Goal: Task Accomplishment & Management: Use online tool/utility

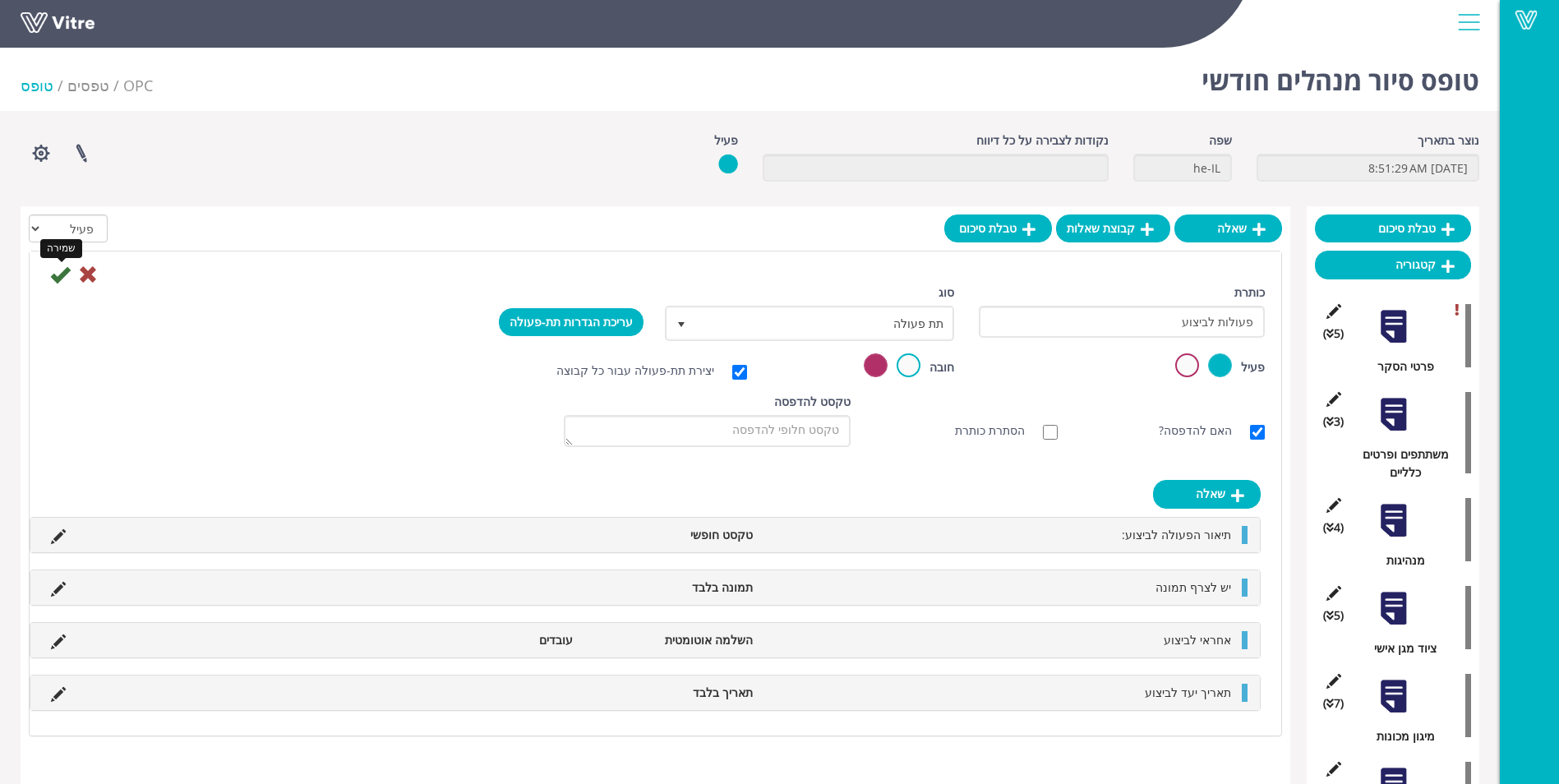
click at [57, 277] on icon at bounding box center [59, 274] width 20 height 20
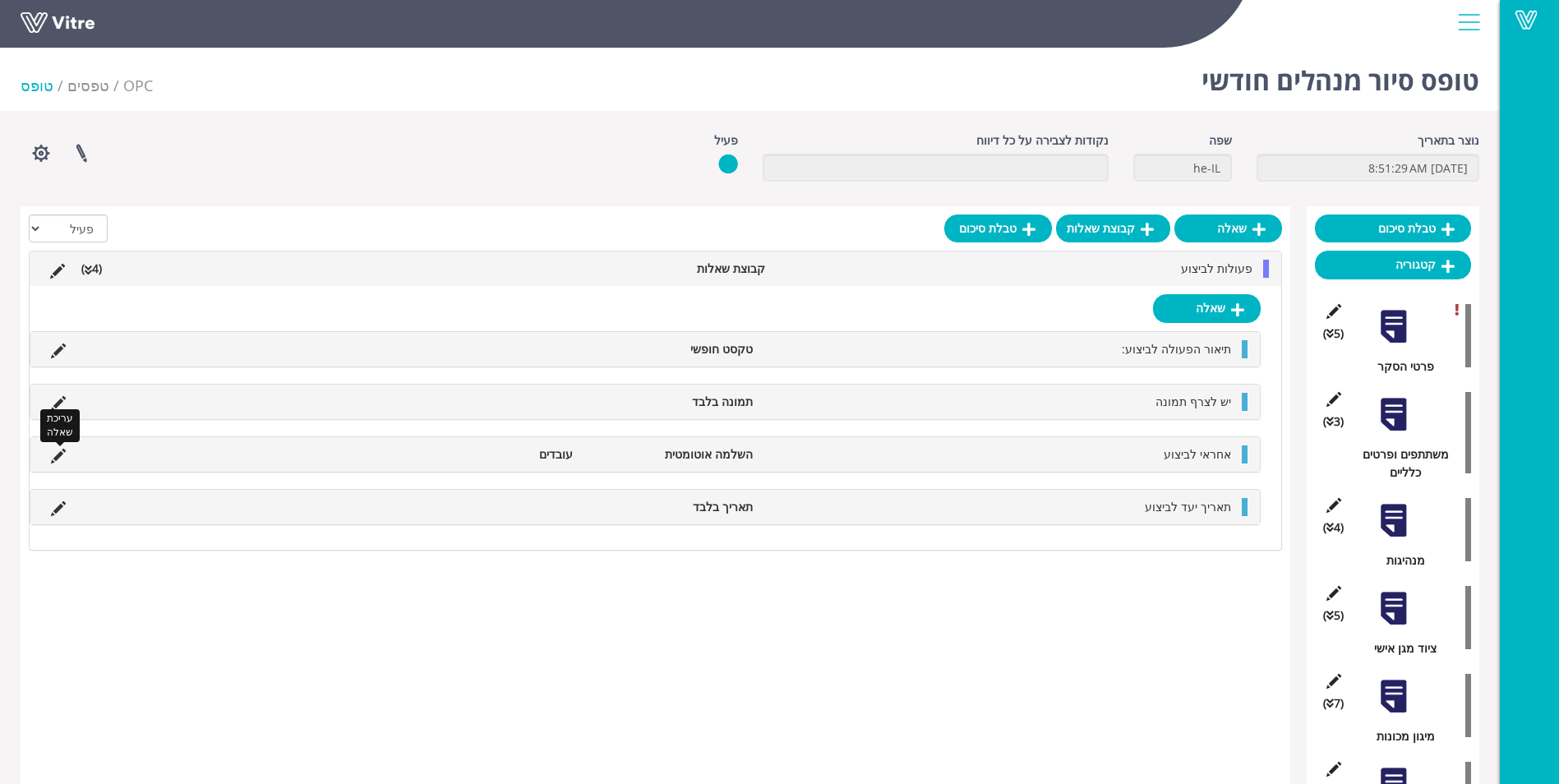
click at [55, 448] on icon at bounding box center [57, 455] width 14 height 14
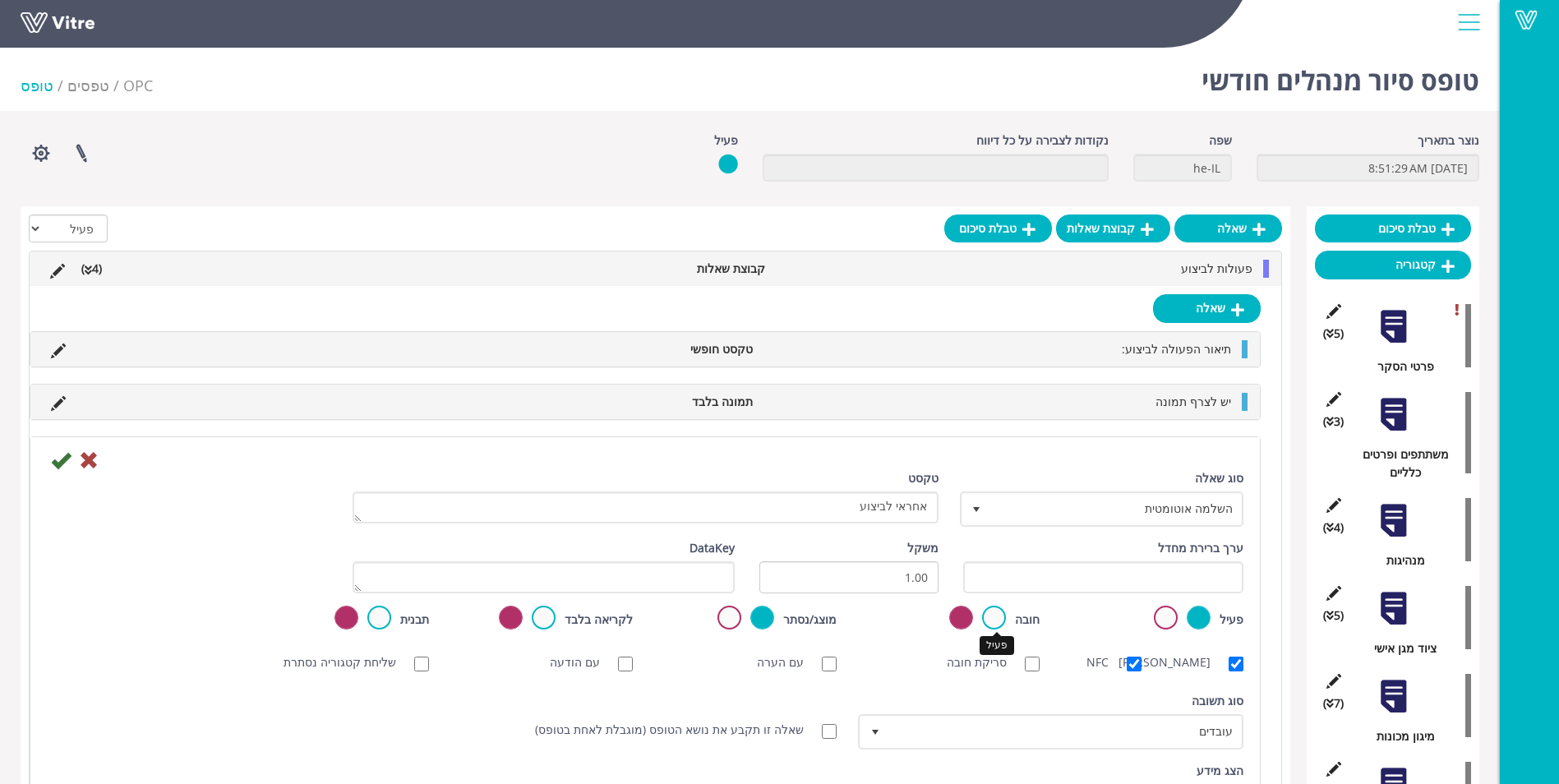
click at [993, 616] on label at bounding box center [994, 617] width 24 height 24
click at [0, 0] on input "radio" at bounding box center [0, 0] width 0 height 0
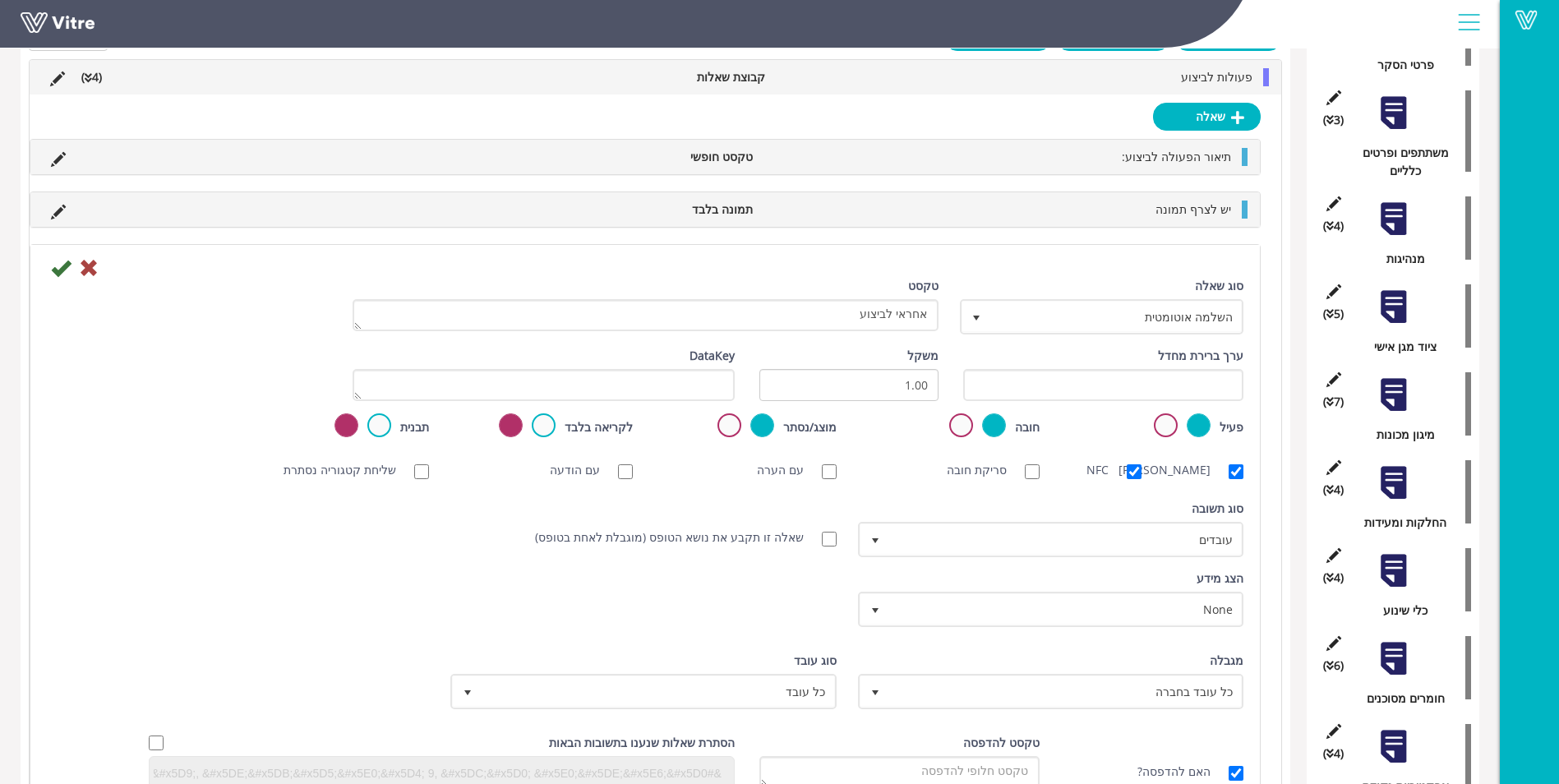
scroll to position [329, 0]
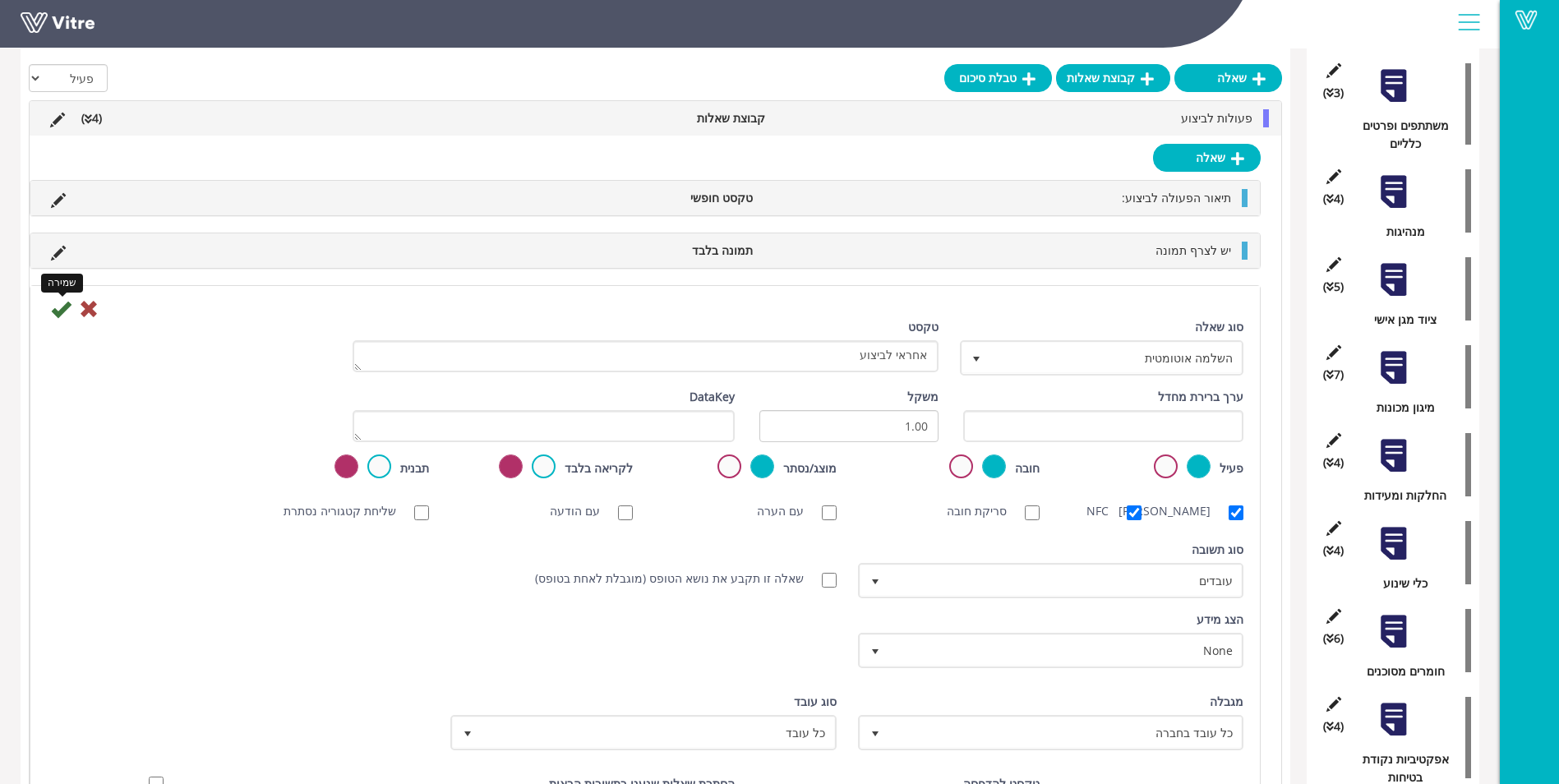
click at [62, 311] on icon at bounding box center [60, 309] width 20 height 20
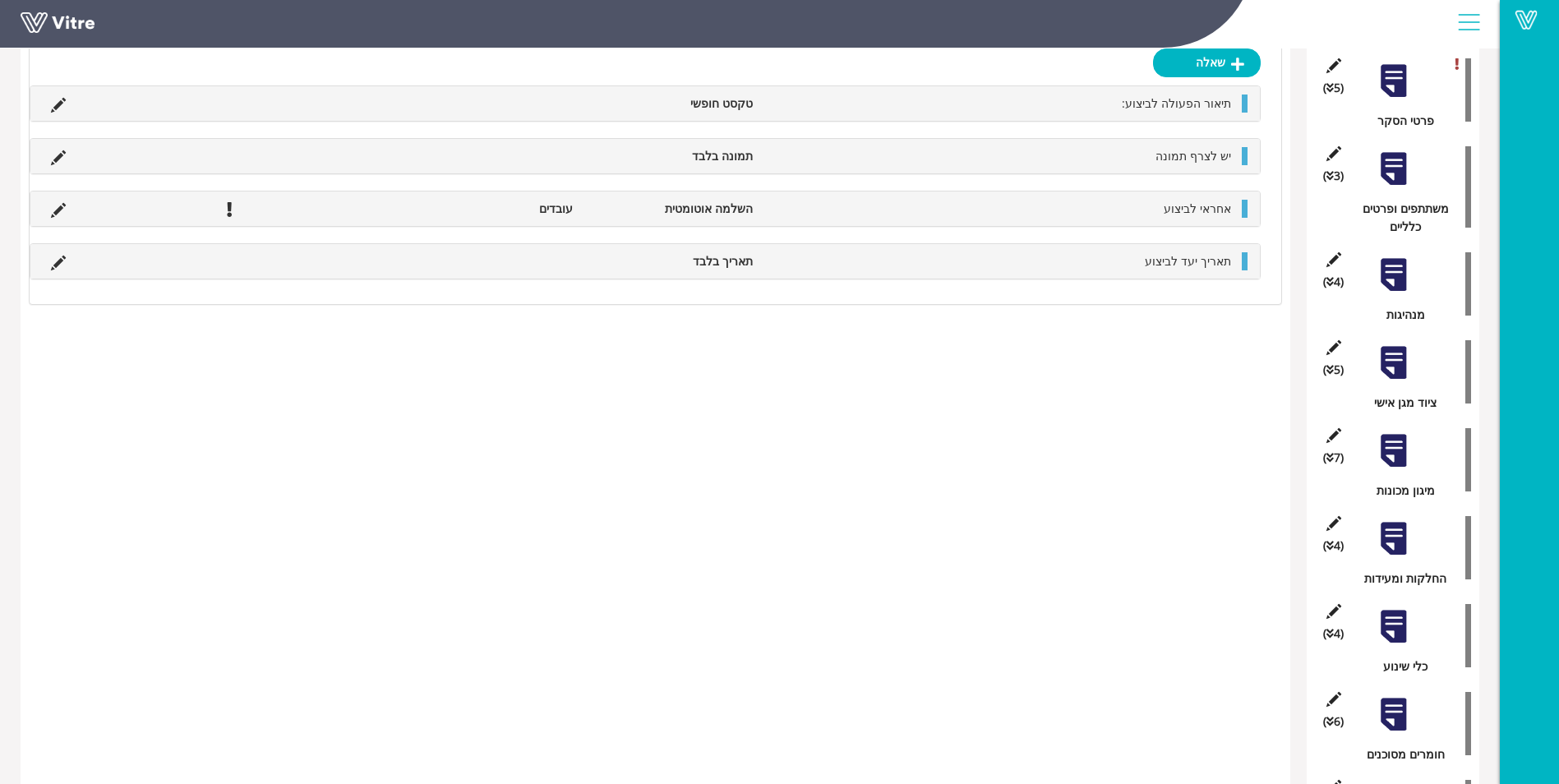
scroll to position [82, 0]
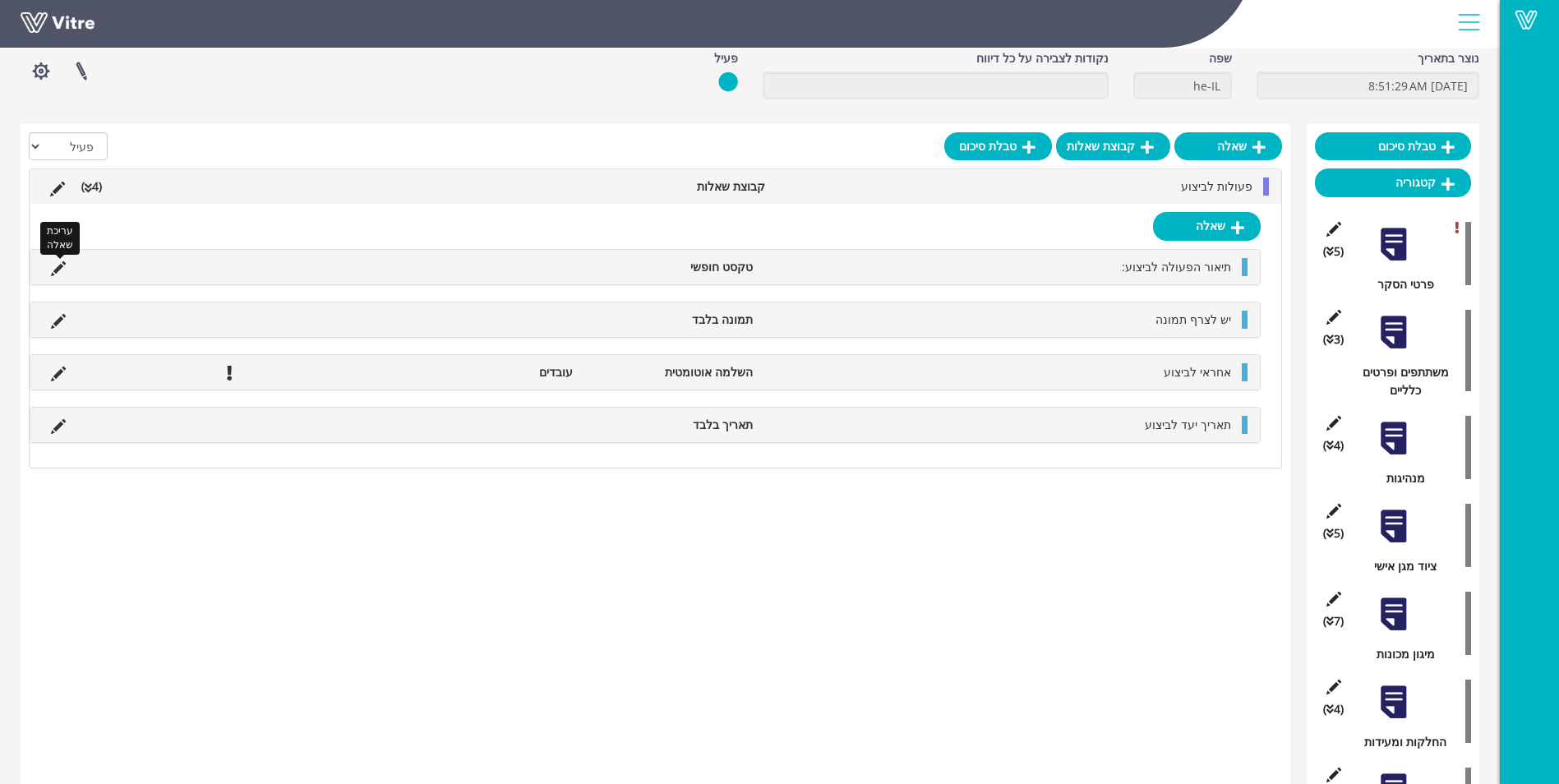
click at [61, 266] on icon at bounding box center [57, 268] width 14 height 14
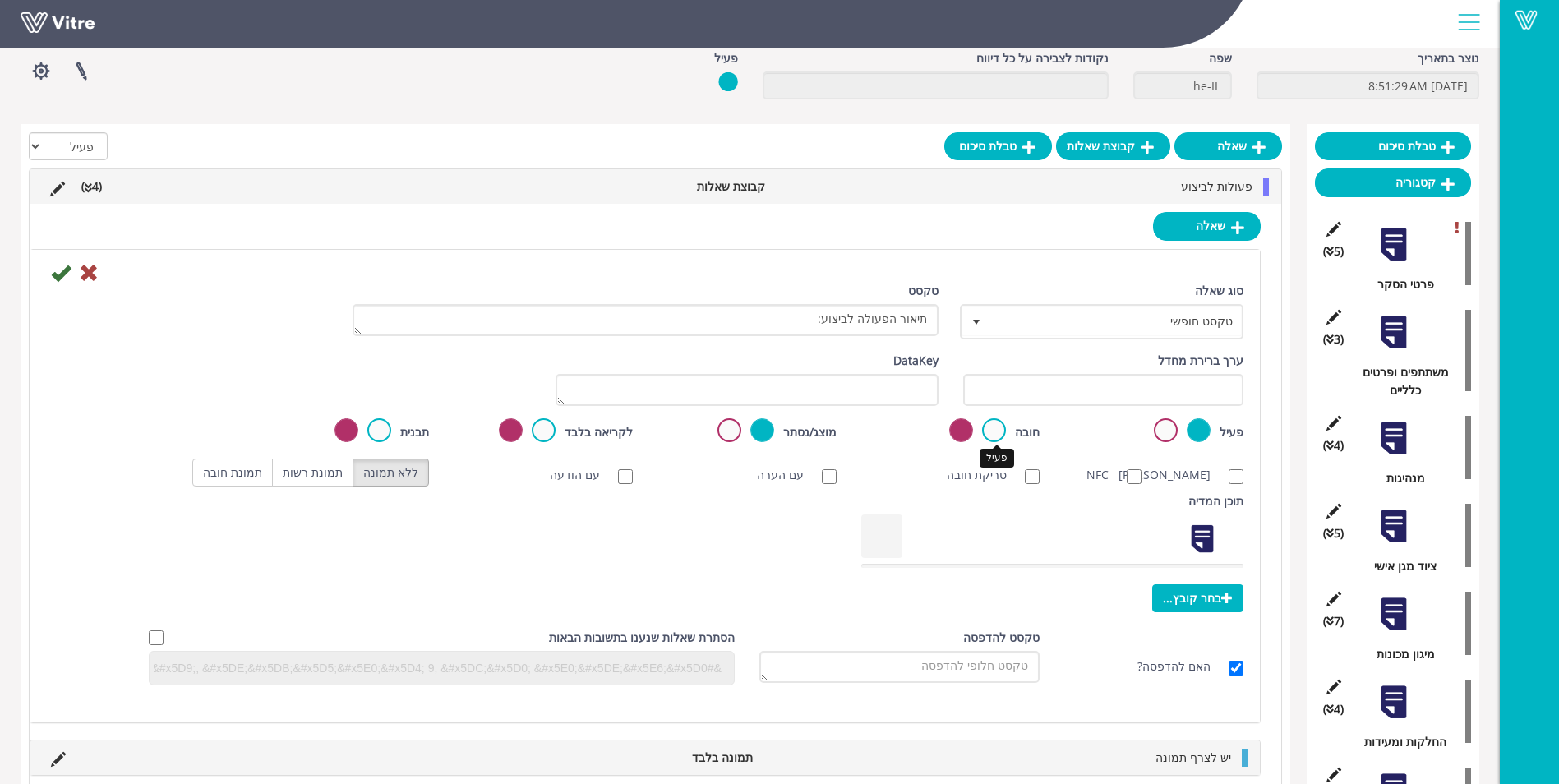
click at [1001, 435] on label at bounding box center [994, 429] width 24 height 24
click at [0, 0] on input "radio" at bounding box center [0, 0] width 0 height 0
click at [58, 279] on icon at bounding box center [60, 272] width 20 height 20
click at [59, 277] on icon at bounding box center [60, 272] width 20 height 20
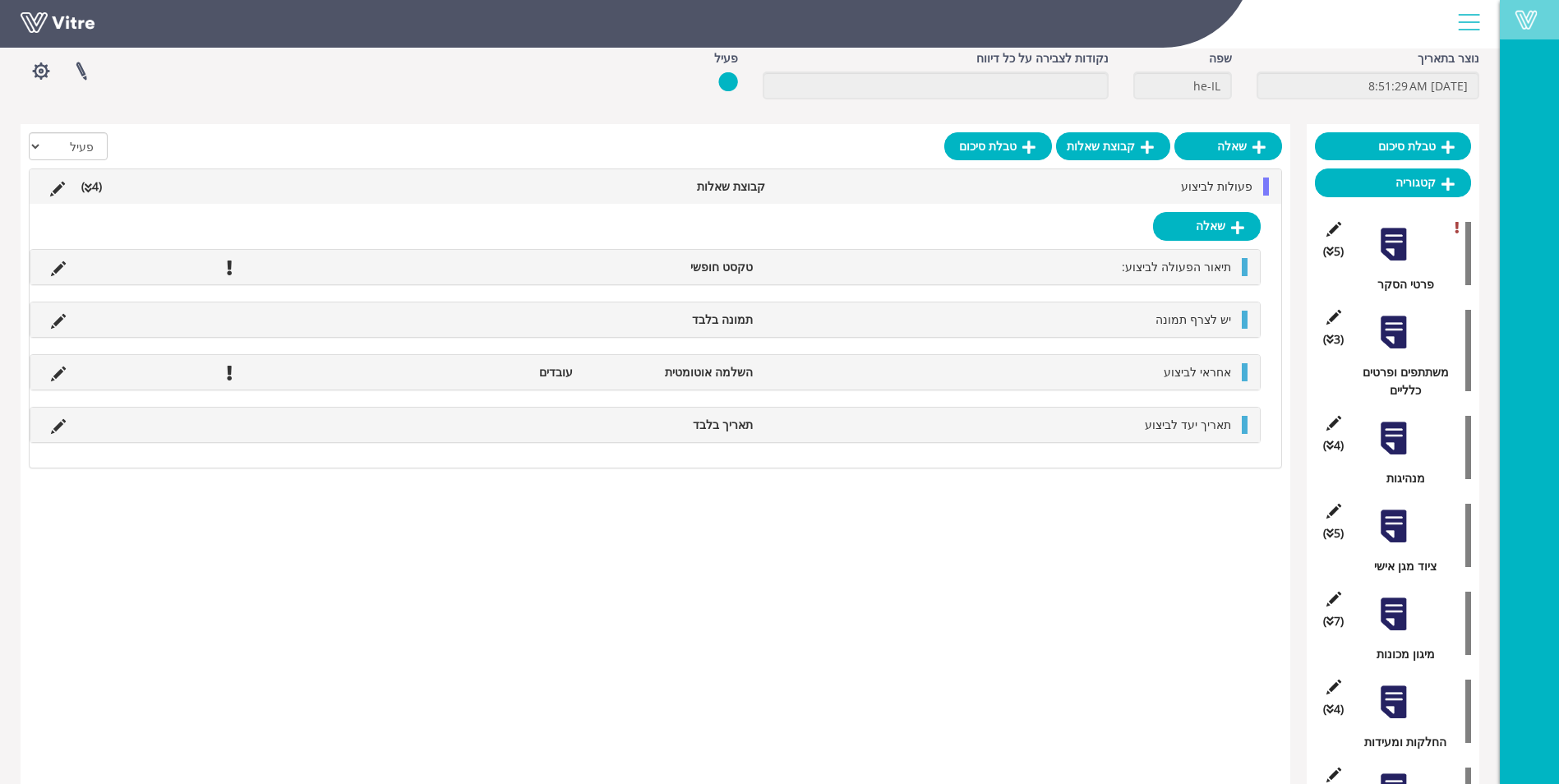
click at [1535, 14] on span at bounding box center [1526, 19] width 41 height 20
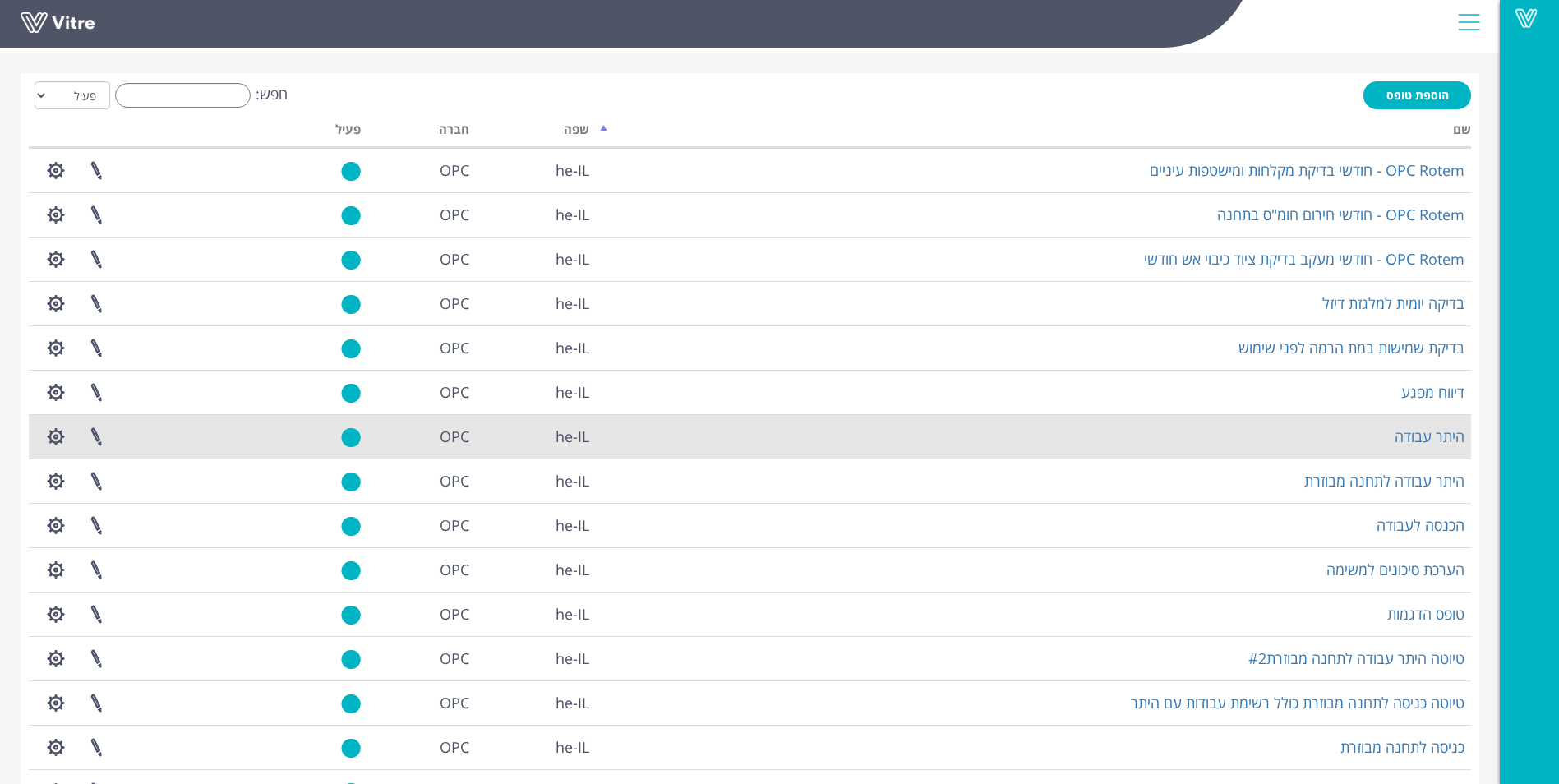
scroll to position [163, 0]
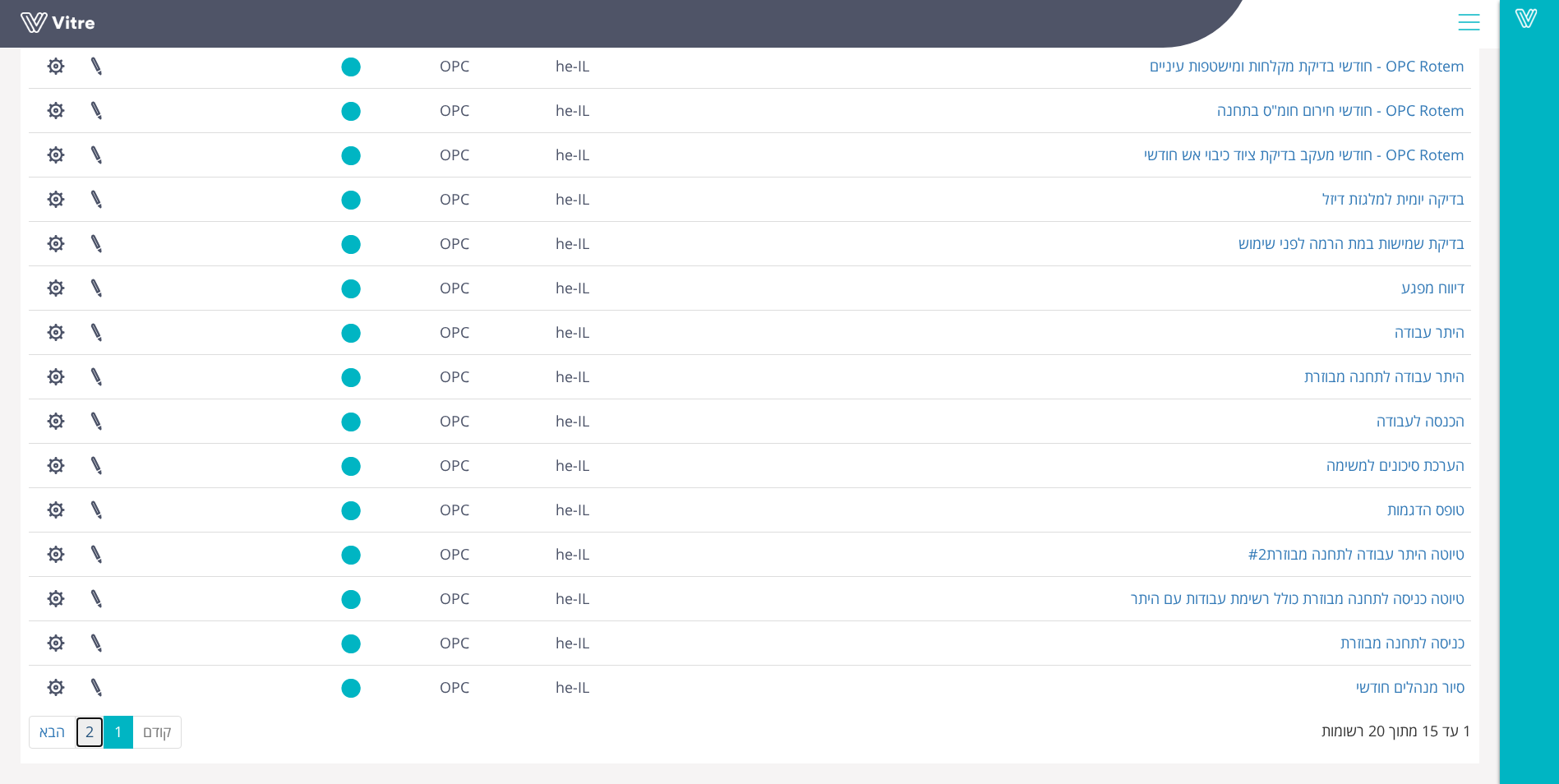
click at [80, 739] on link "2" at bounding box center [89, 731] width 30 height 33
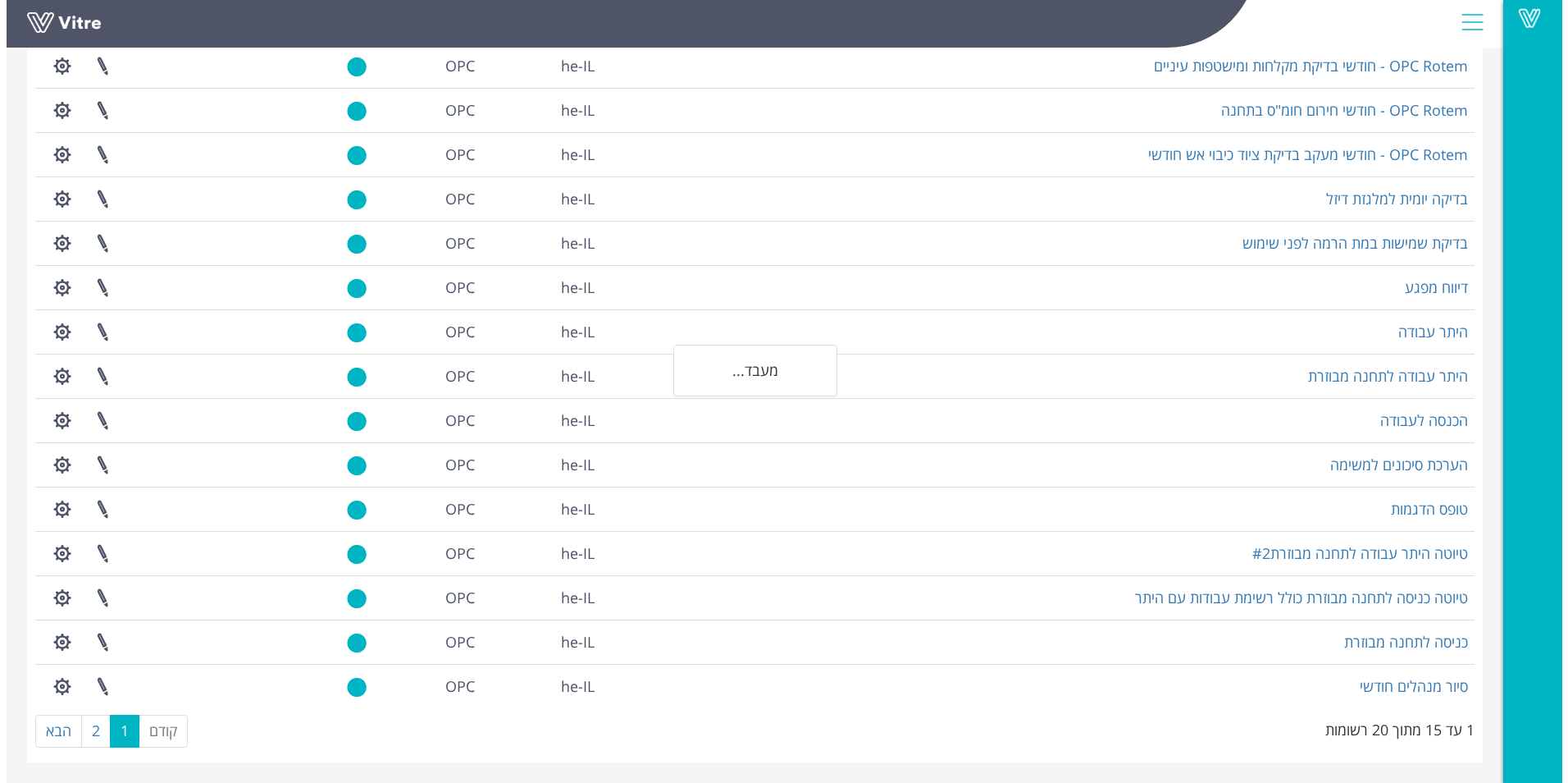
scroll to position [0, 0]
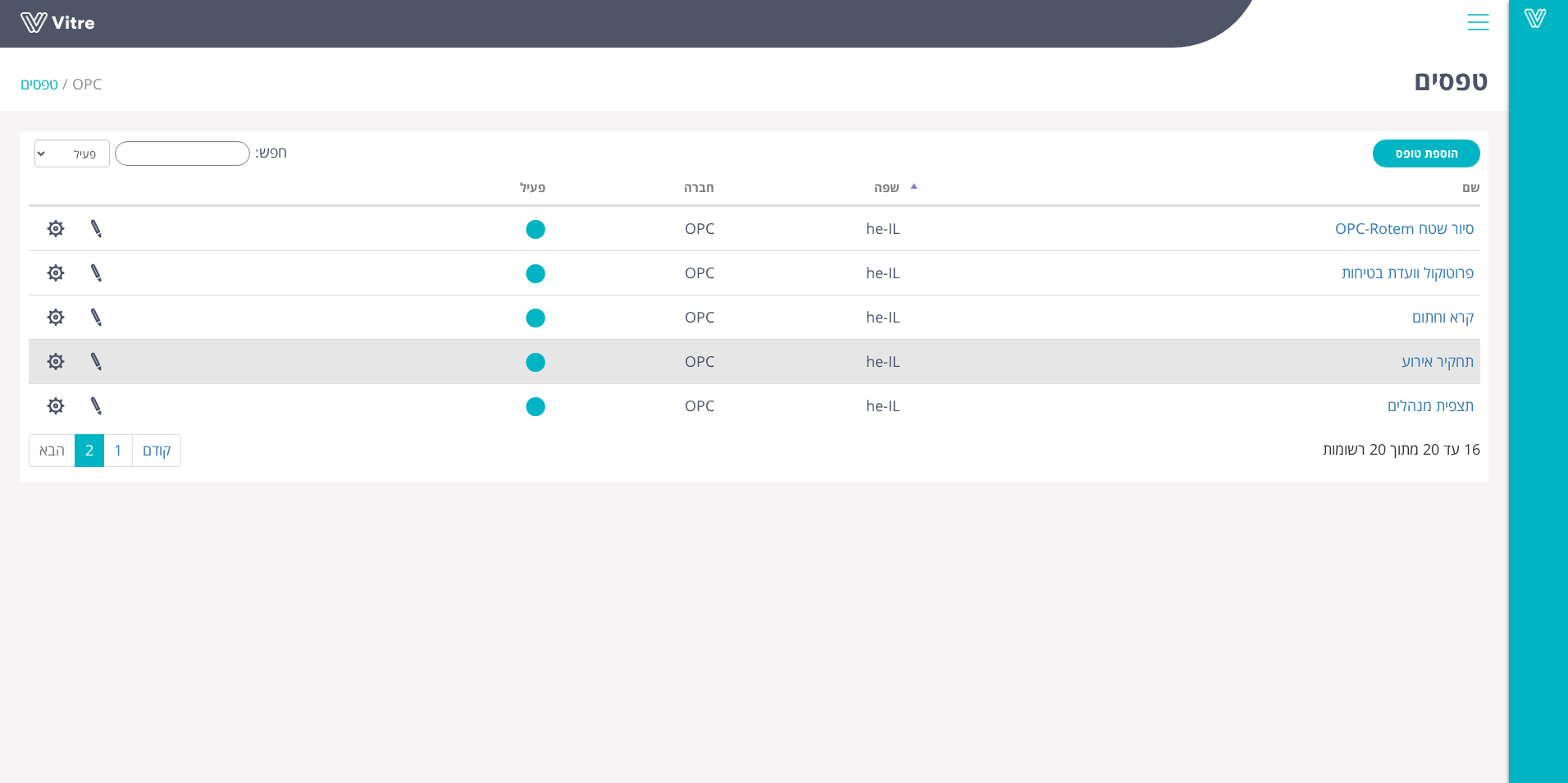
click at [1394, 364] on td "תחקיר אירוע" at bounding box center [1194, 361] width 575 height 44
click at [1425, 369] on link "תחקיר אירוע" at bounding box center [1438, 361] width 73 height 20
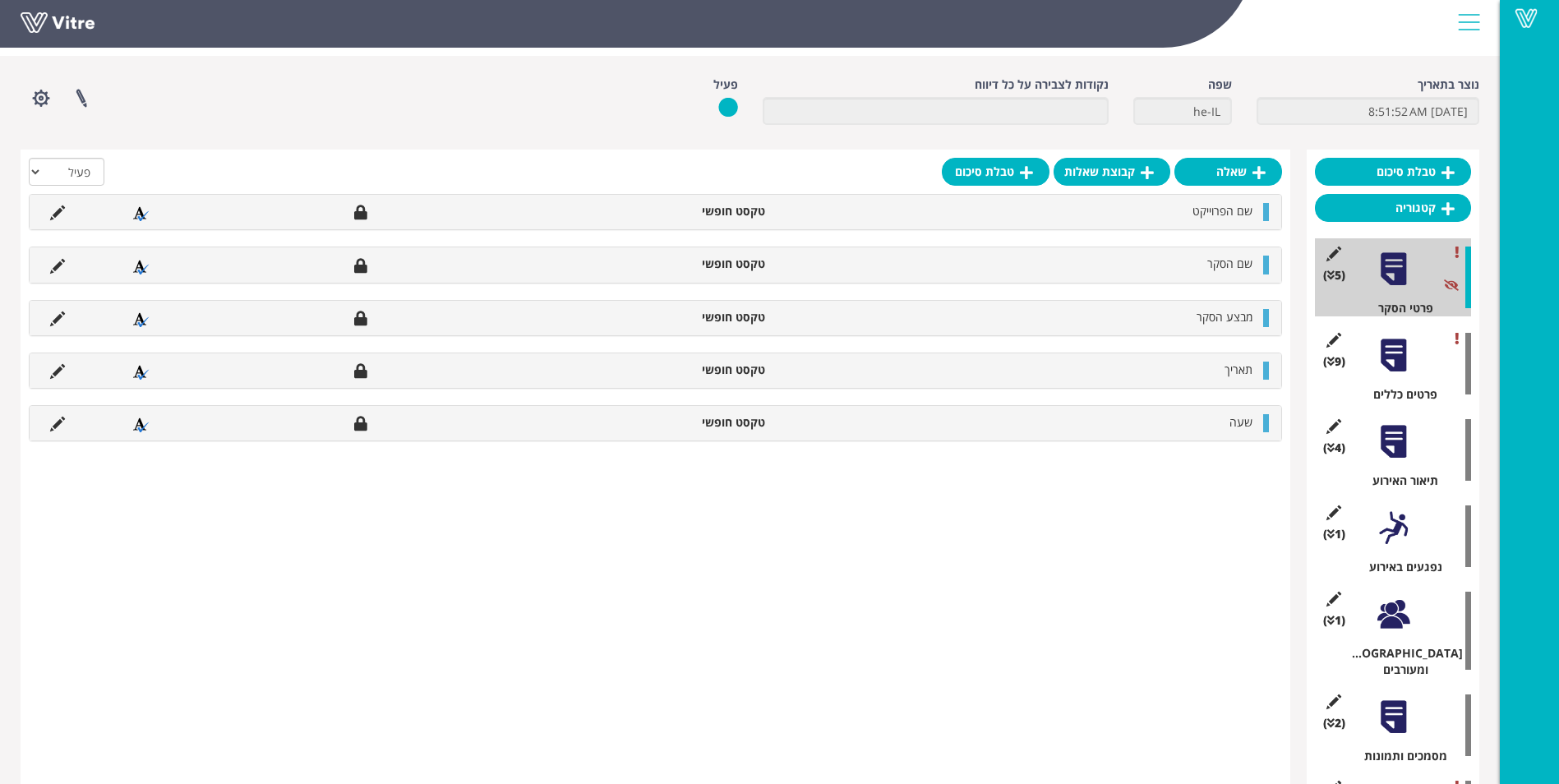
scroll to position [82, 0]
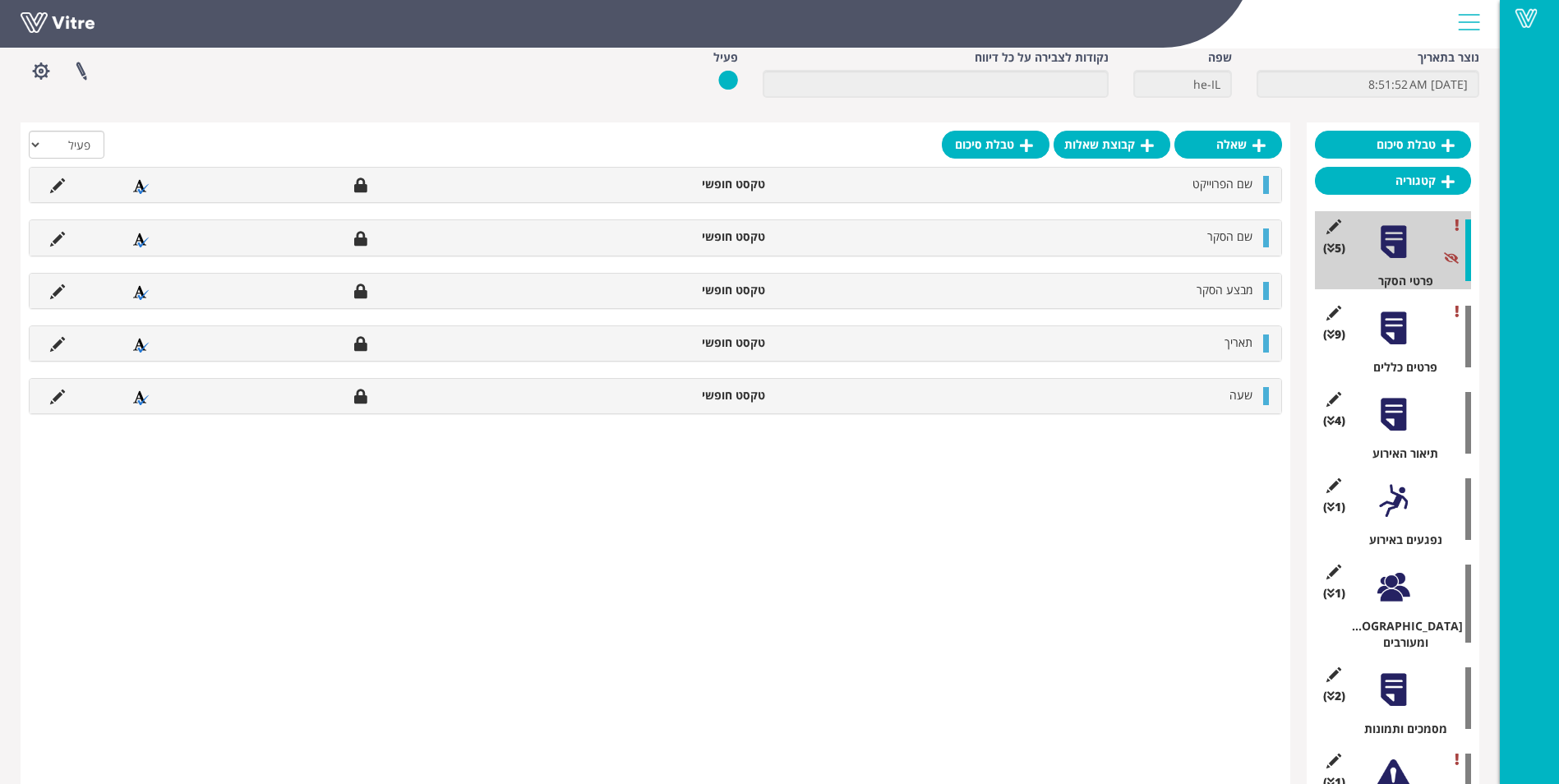
click at [1407, 329] on div at bounding box center [1394, 328] width 37 height 37
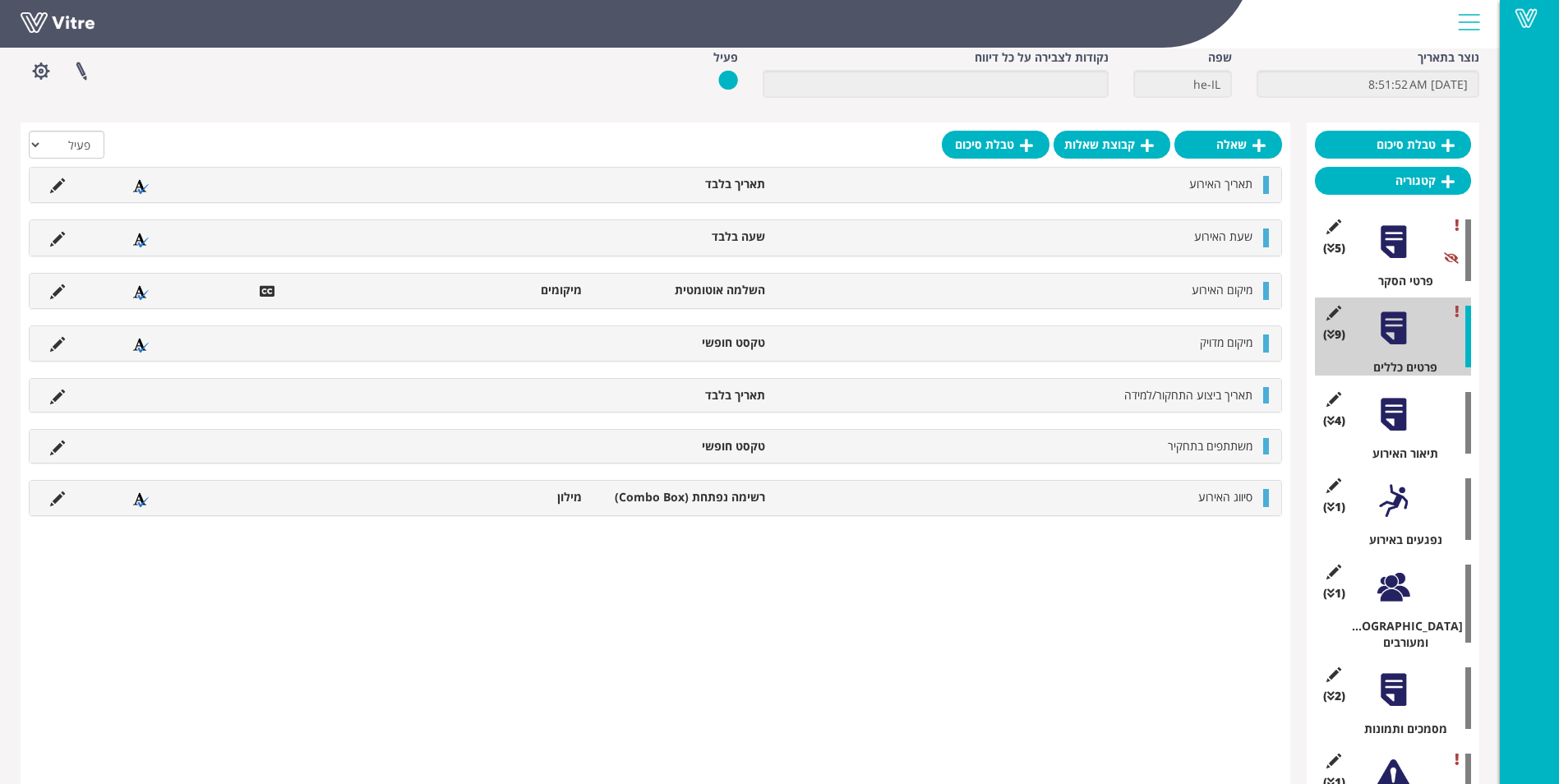
click at [1387, 424] on div at bounding box center [1394, 414] width 37 height 37
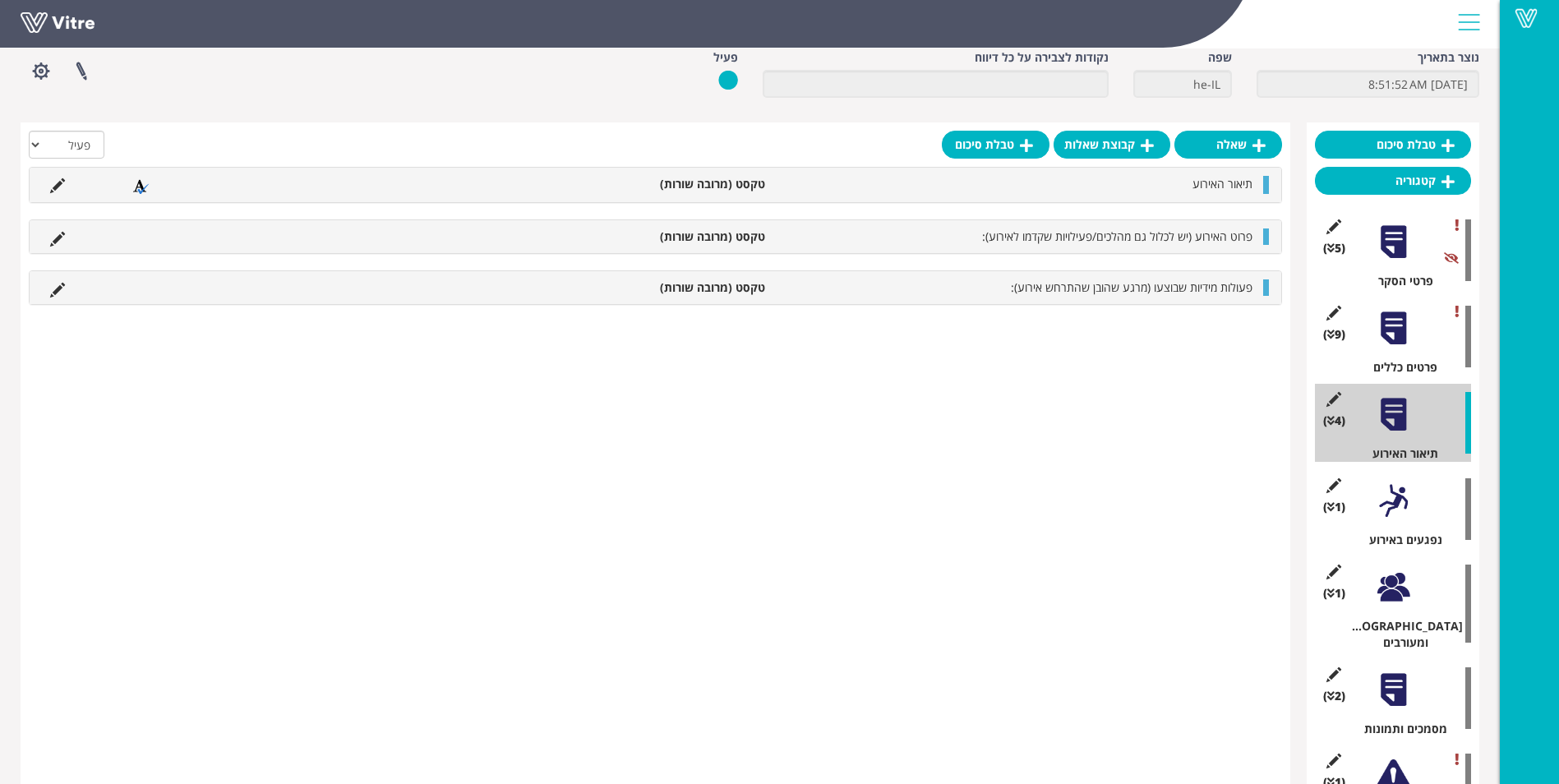
click at [1399, 518] on div at bounding box center [1394, 500] width 37 height 37
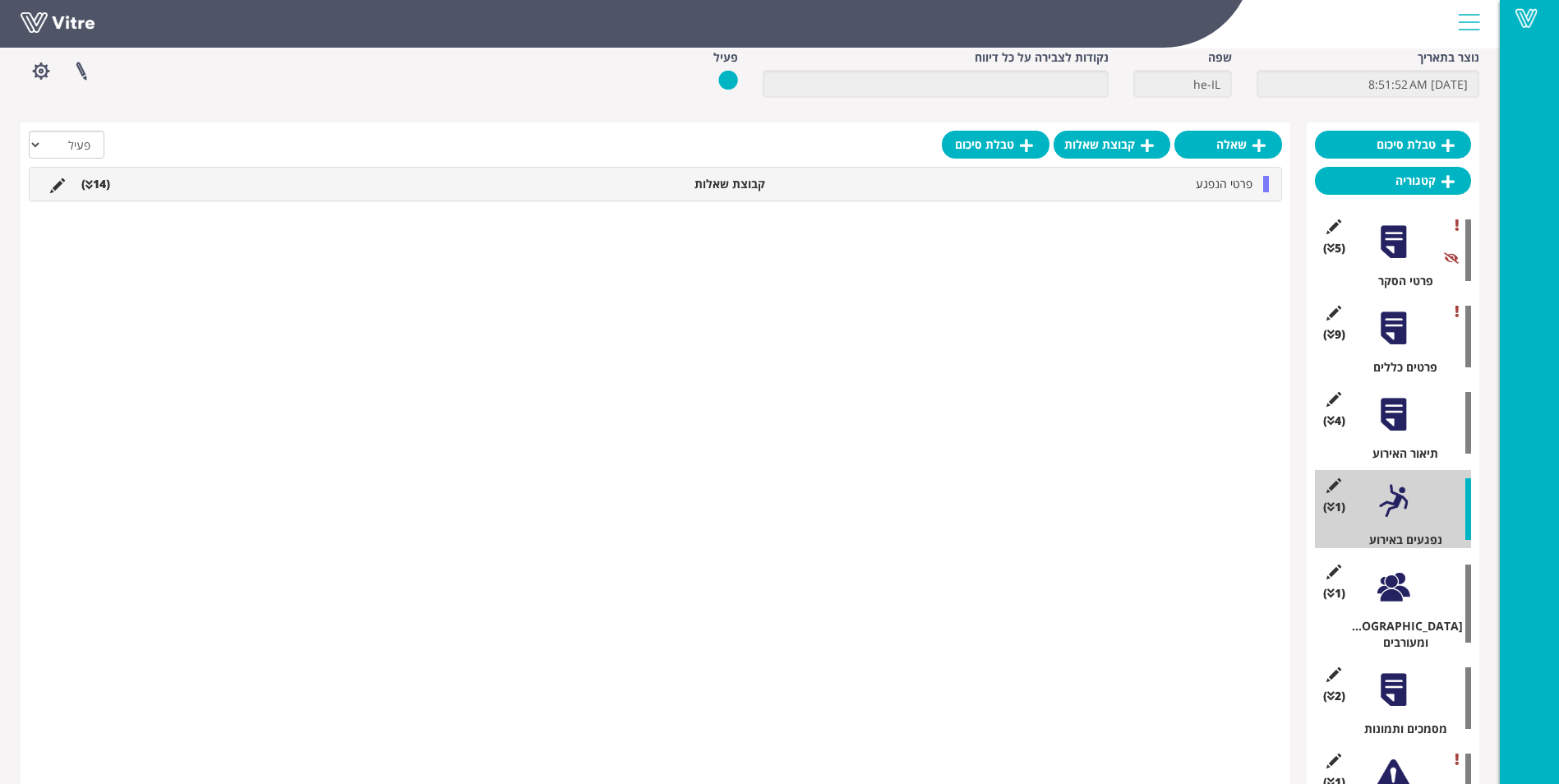
click at [1399, 599] on div at bounding box center [1394, 587] width 37 height 37
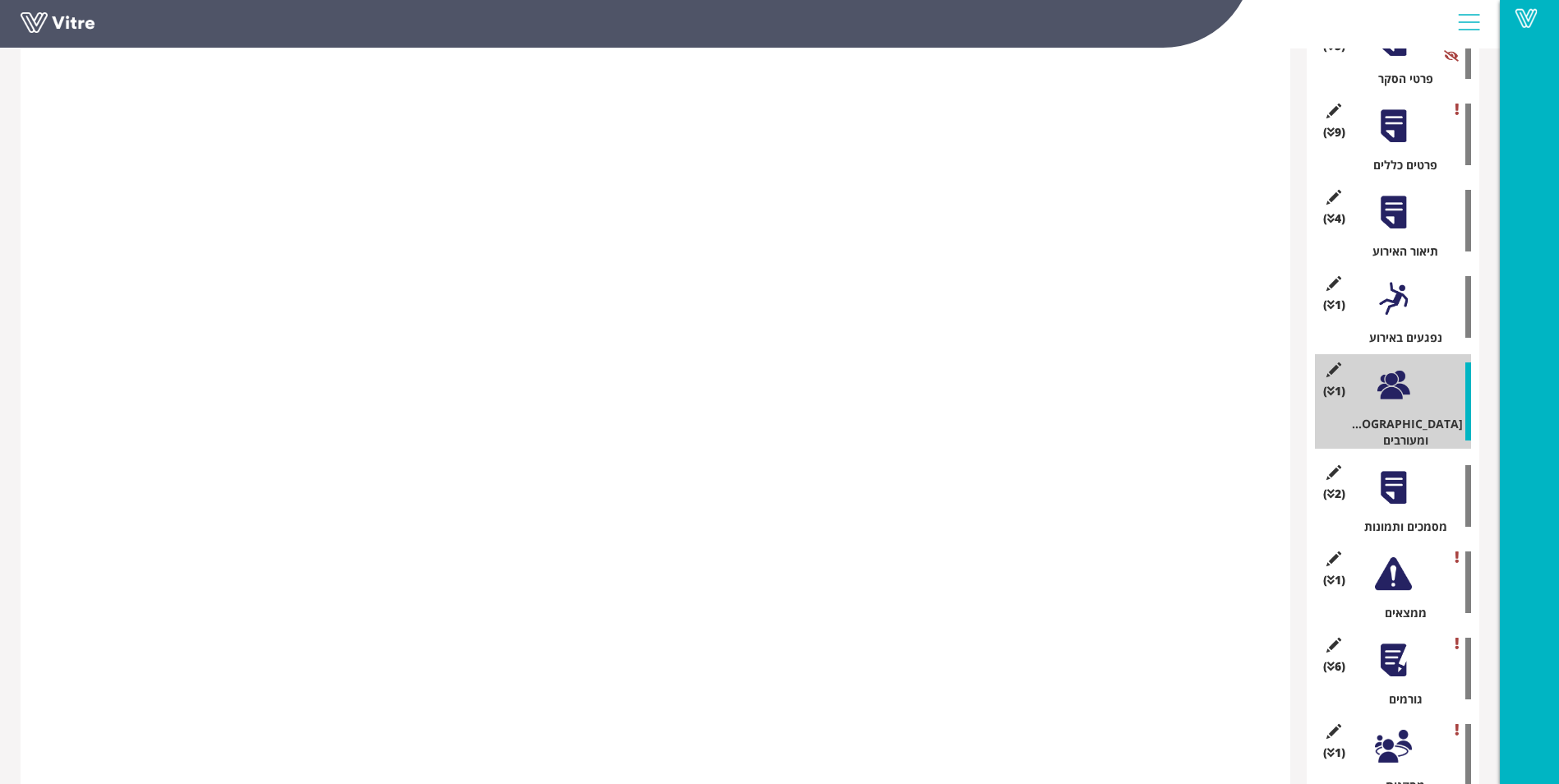
scroll to position [329, 0]
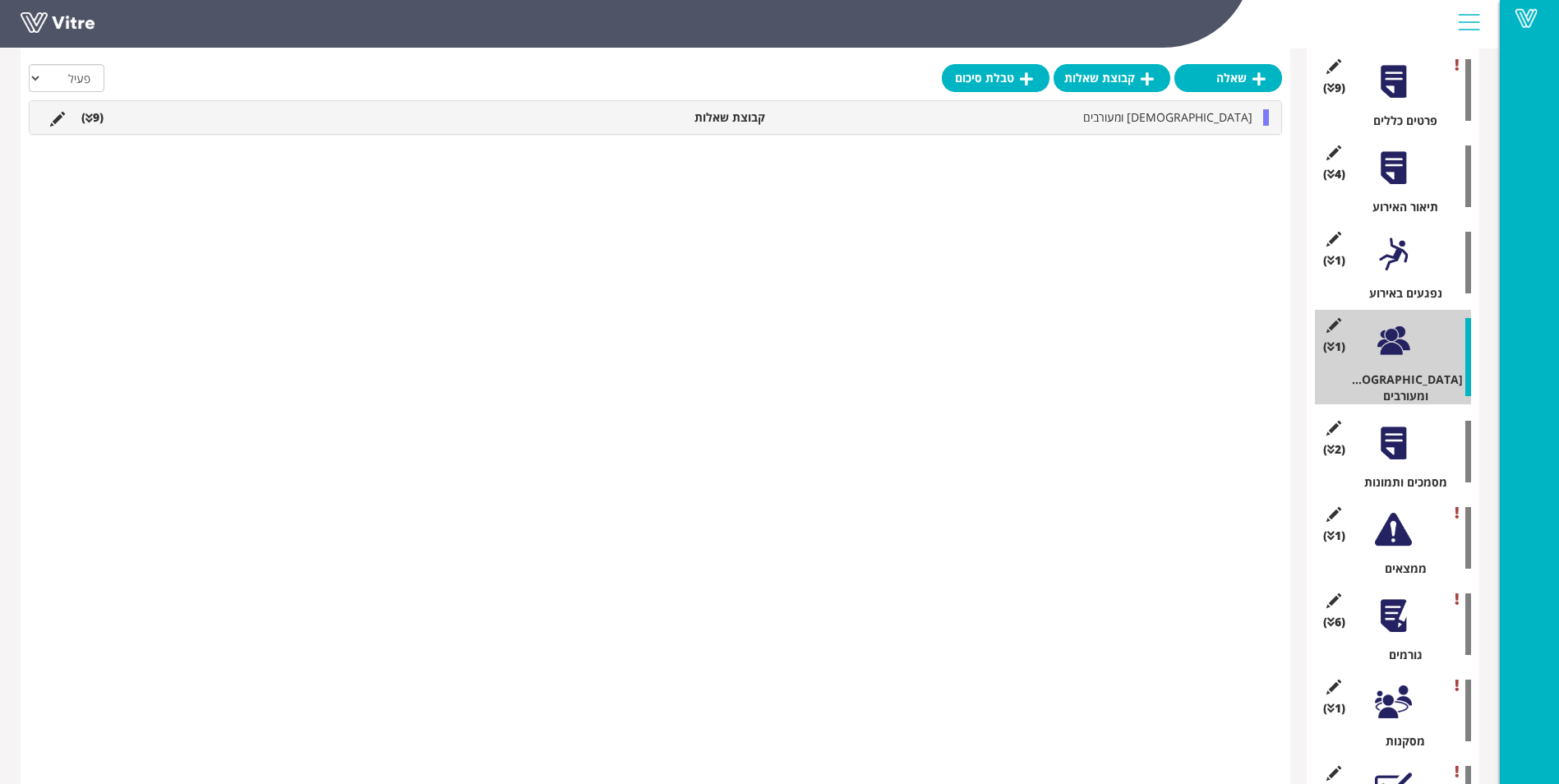
click at [1408, 444] on div at bounding box center [1394, 443] width 37 height 37
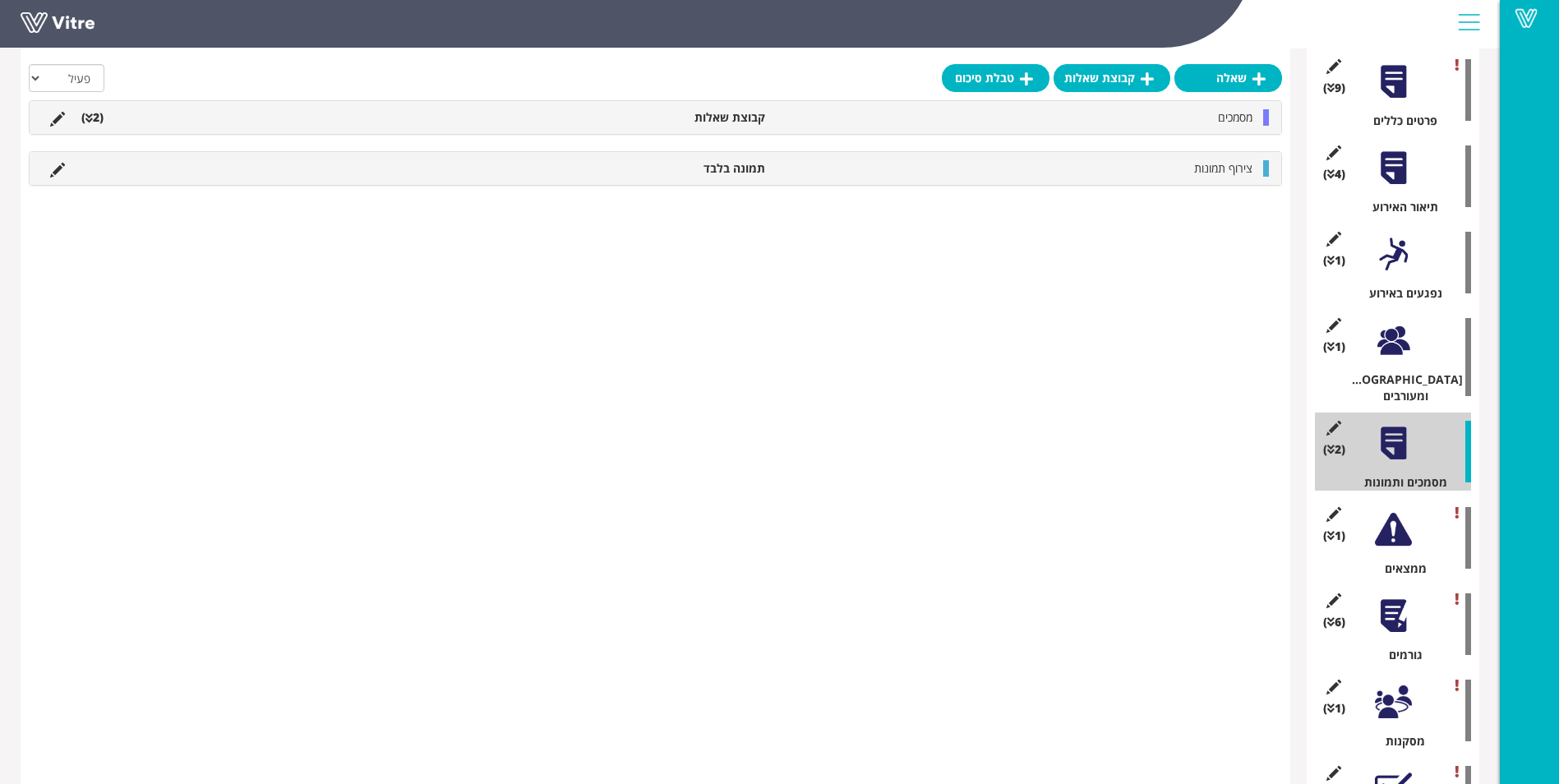
click at [1409, 528] on div at bounding box center [1394, 529] width 37 height 37
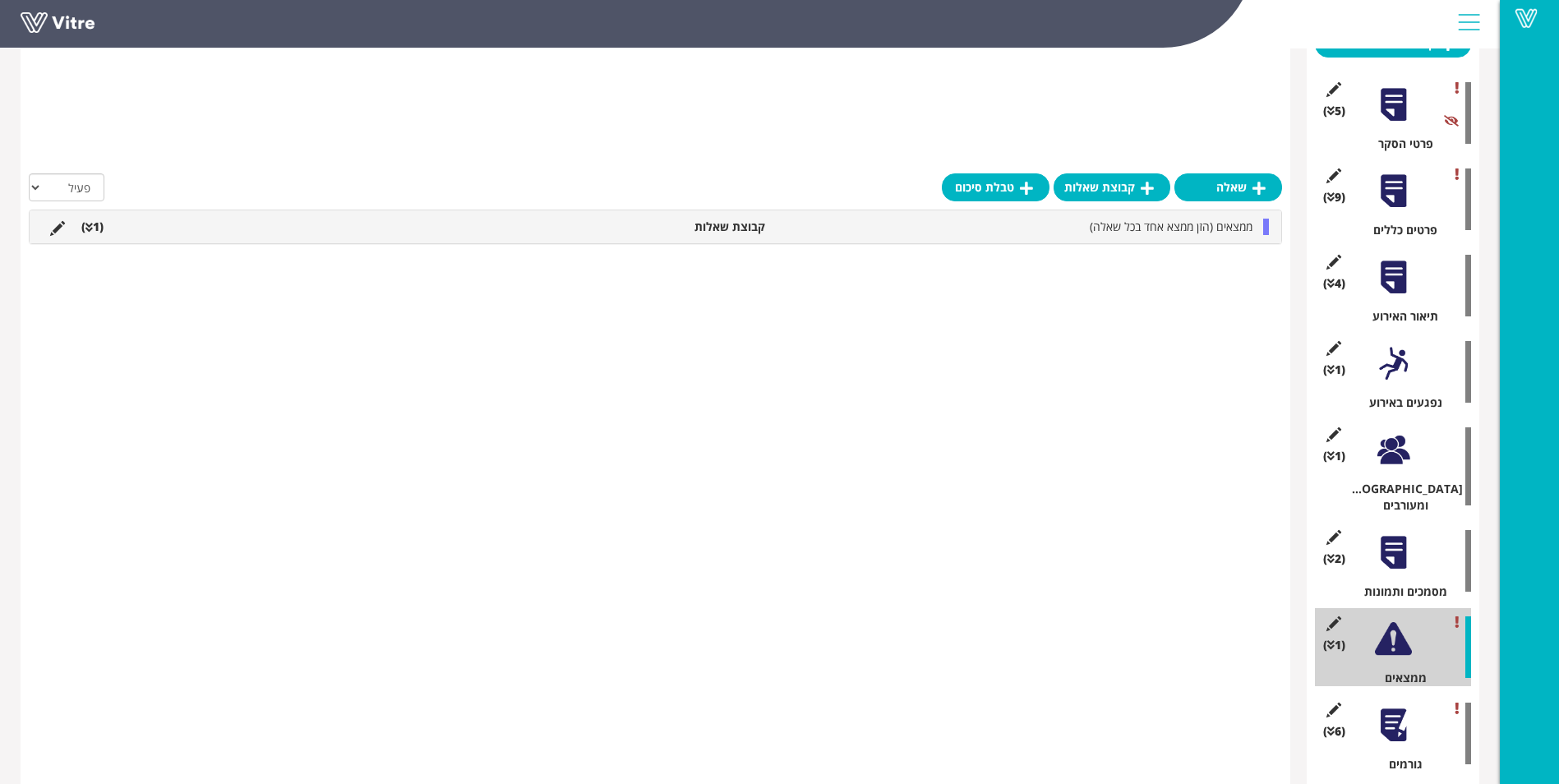
scroll to position [0, 0]
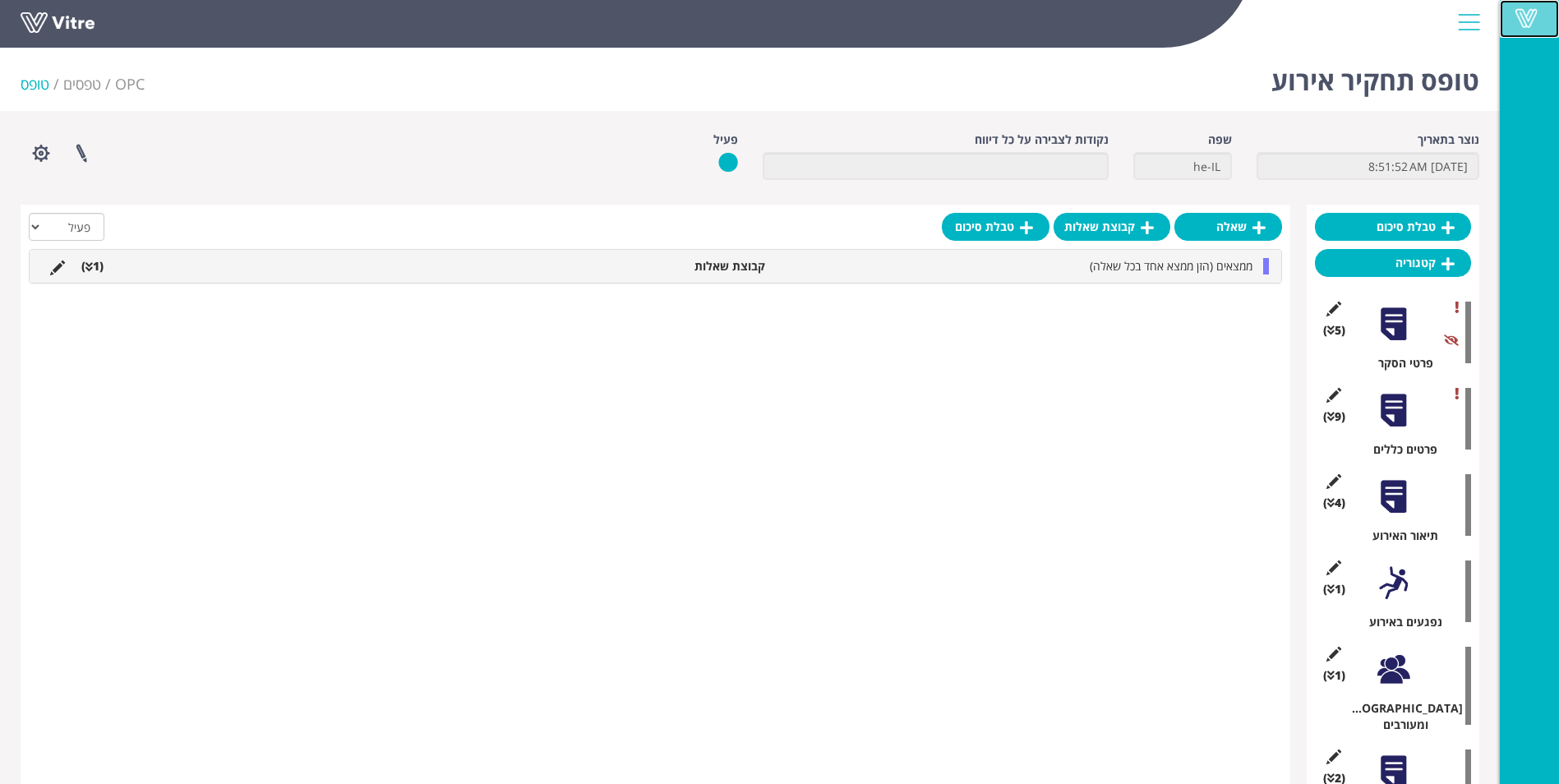
click at [1527, 25] on span at bounding box center [1526, 18] width 41 height 20
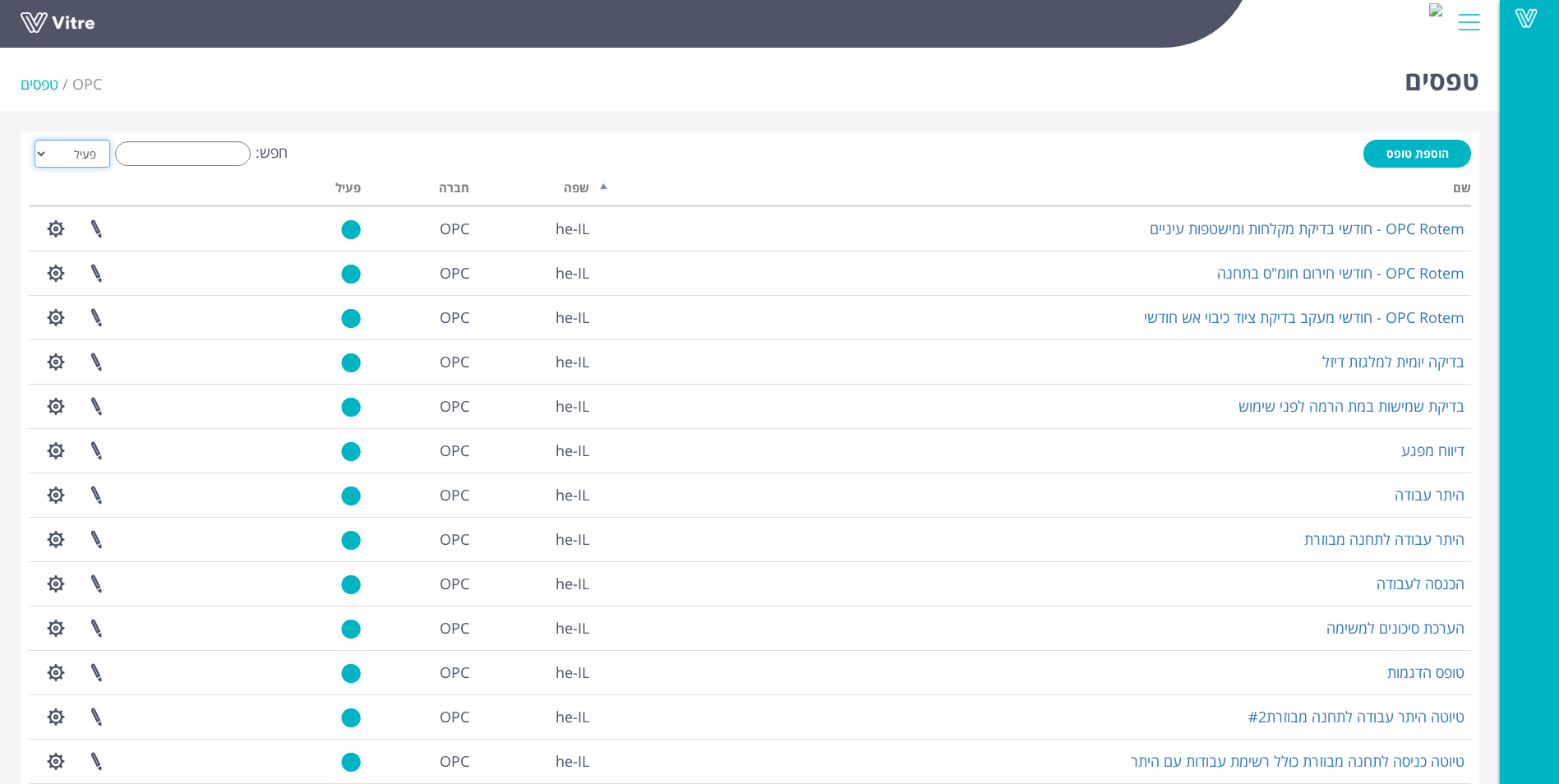
click at [41, 147] on select "הכל פעיל לא פעיל" at bounding box center [72, 153] width 76 height 28
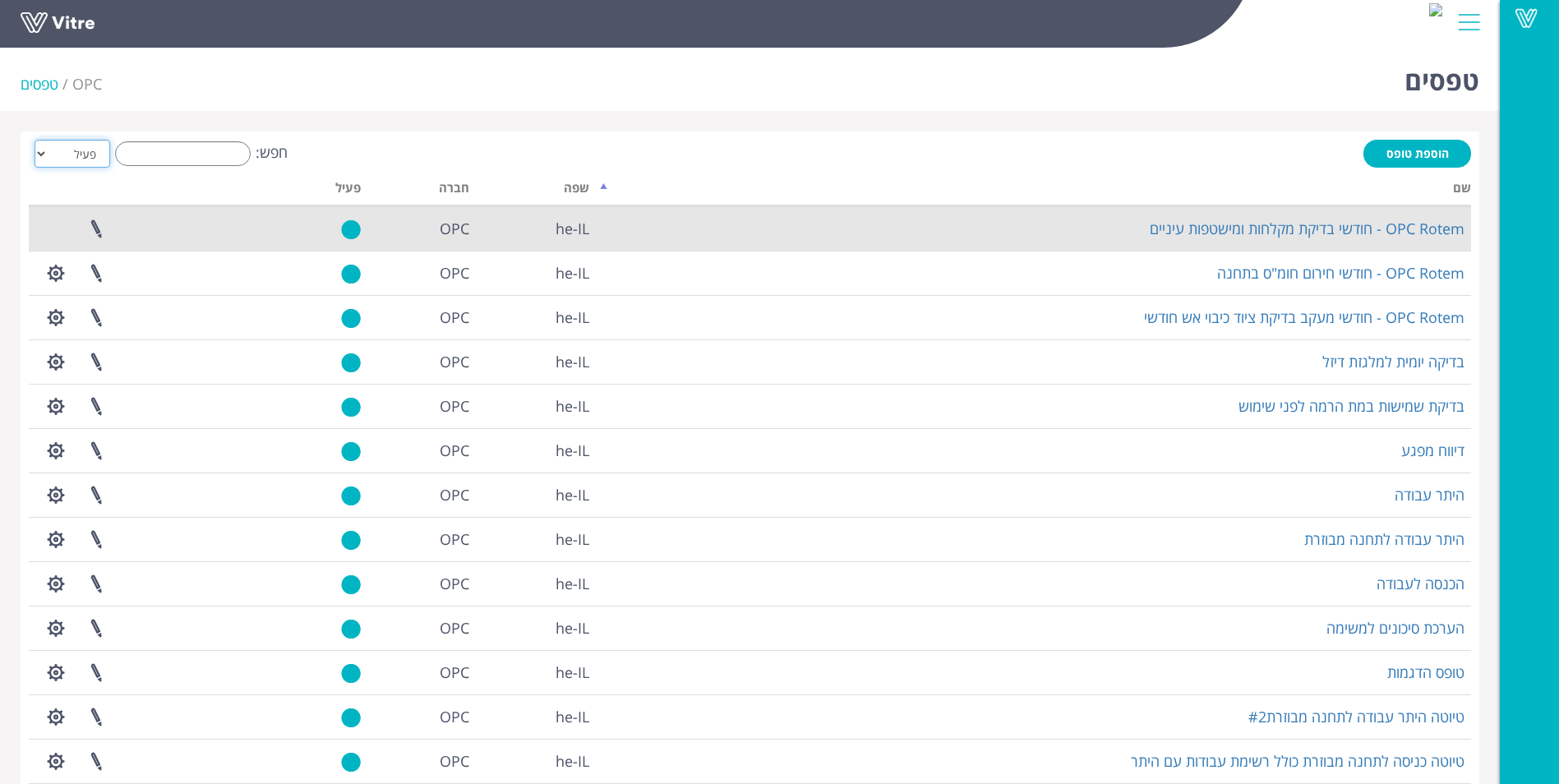
select select "2"
click at [34, 140] on select "הכל פעיל לא פעיל" at bounding box center [72, 153] width 76 height 28
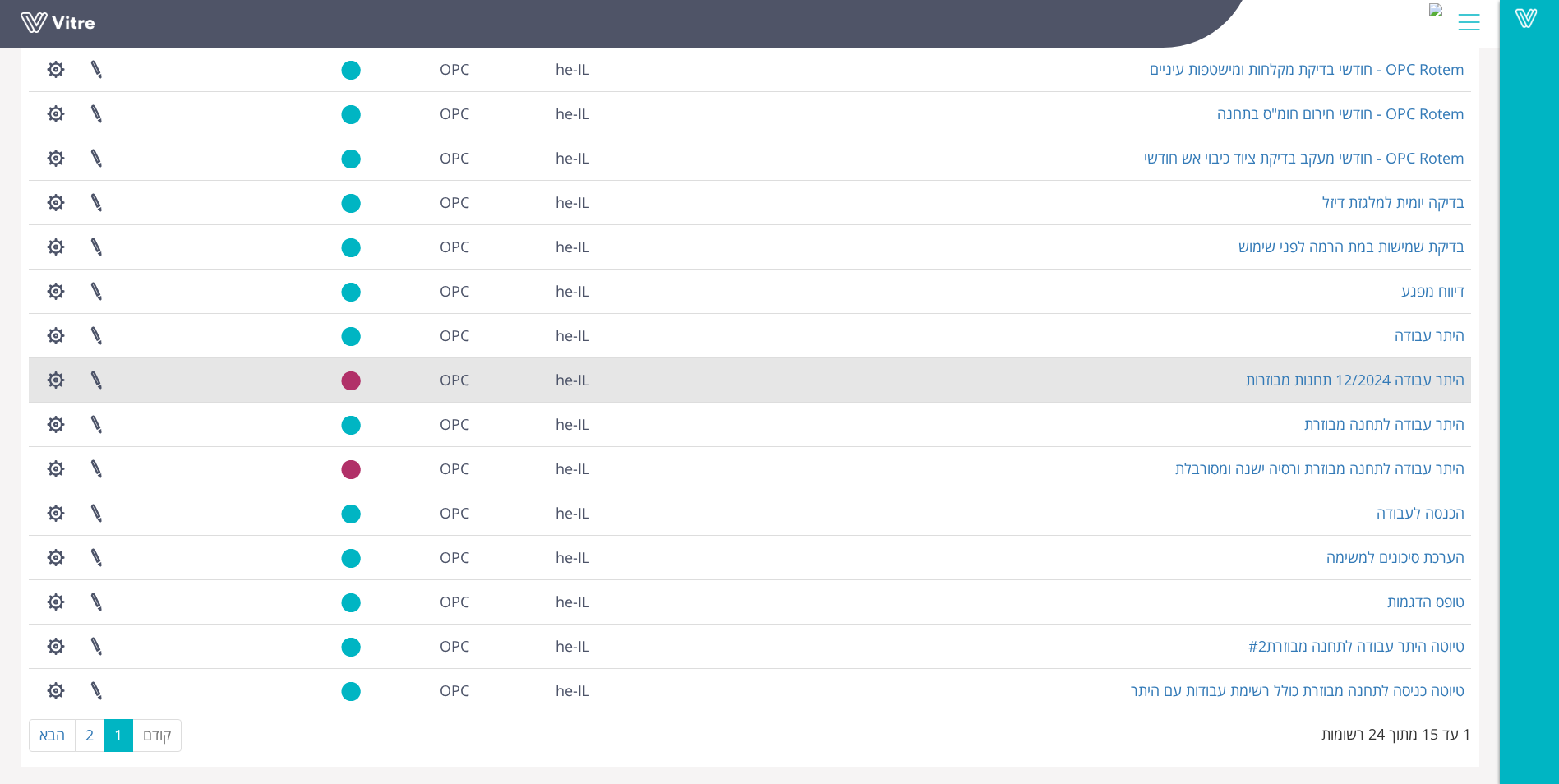
scroll to position [163, 0]
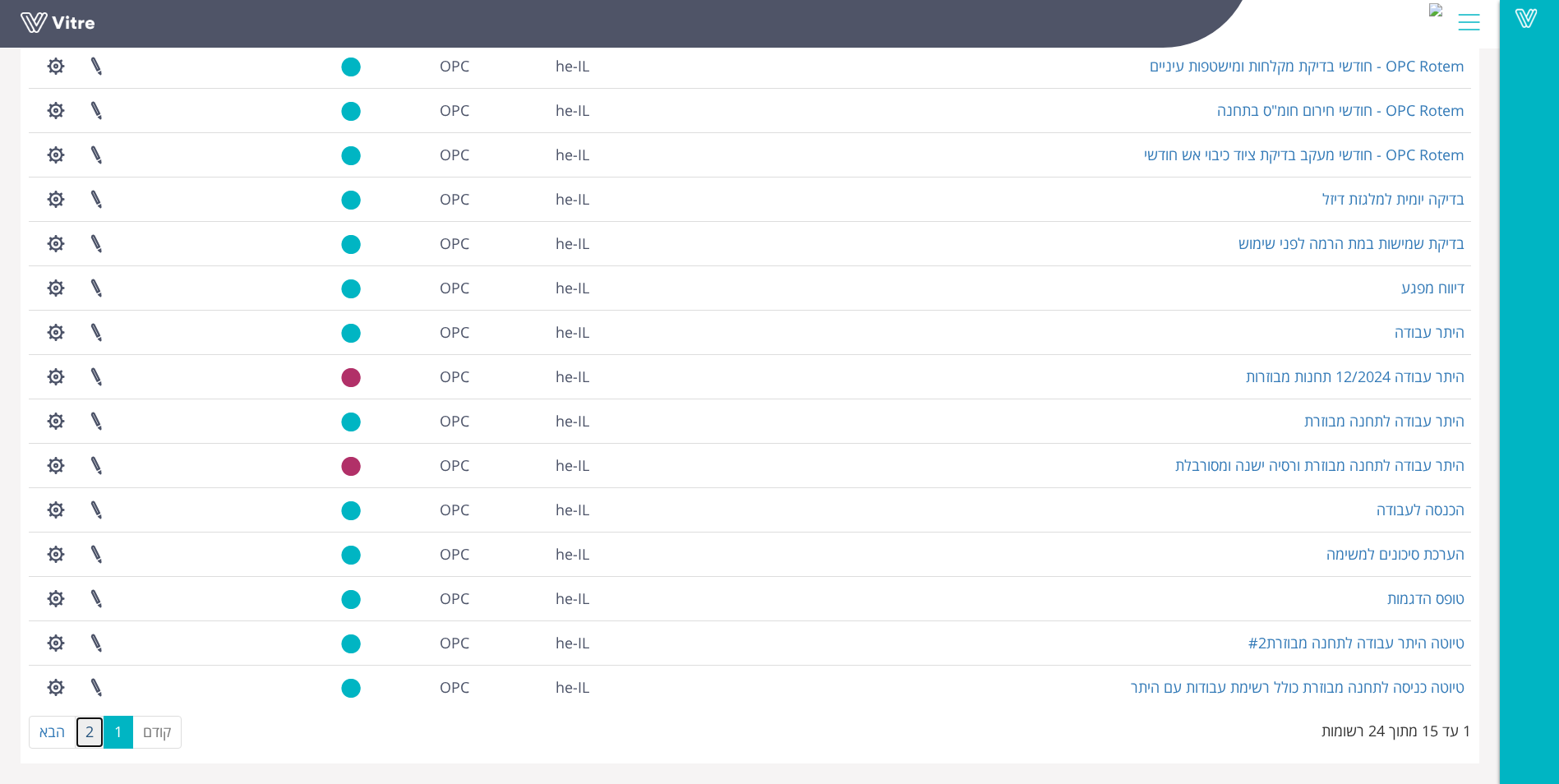
click at [87, 733] on link "2" at bounding box center [89, 731] width 30 height 33
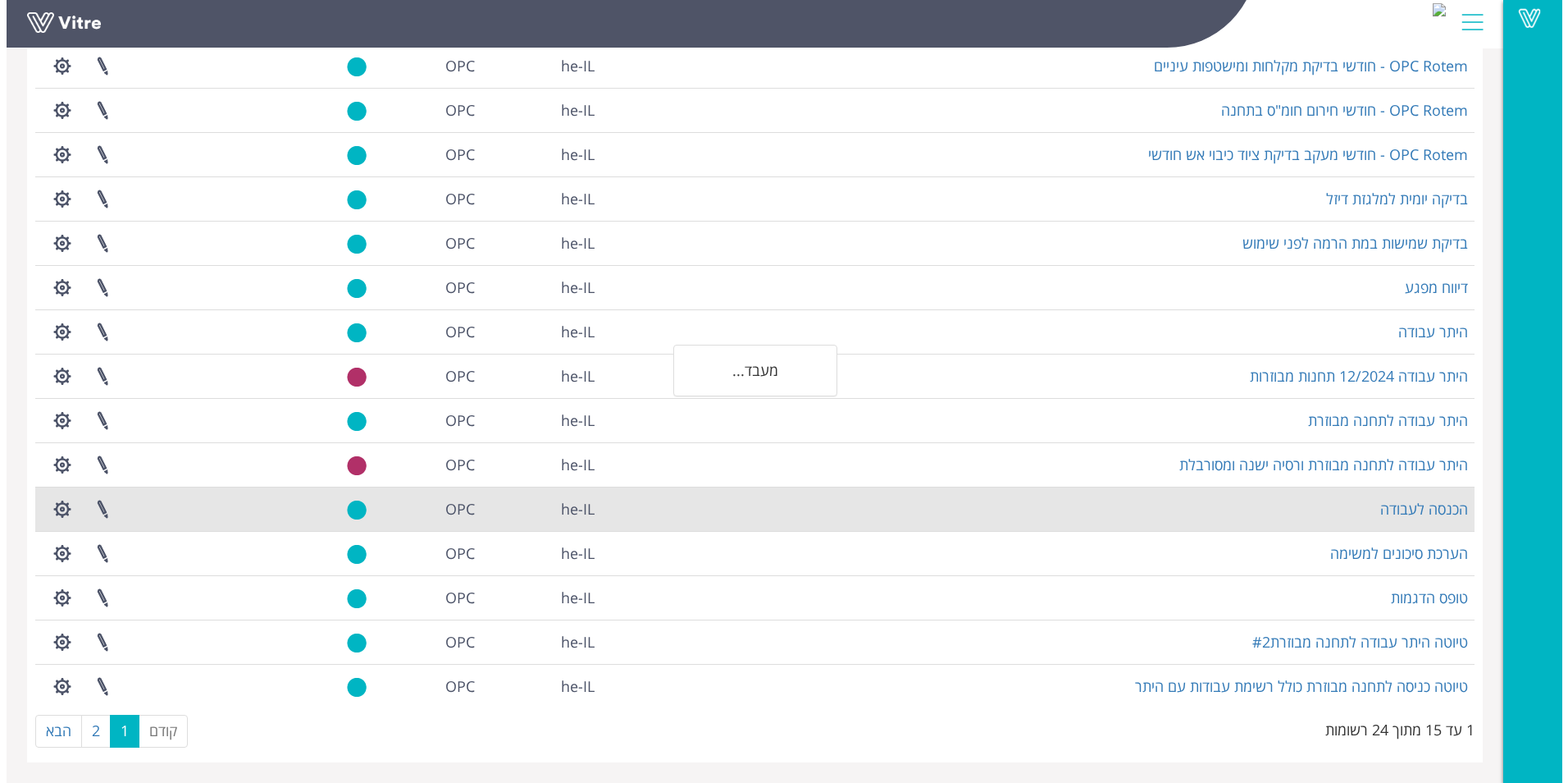
scroll to position [0, 0]
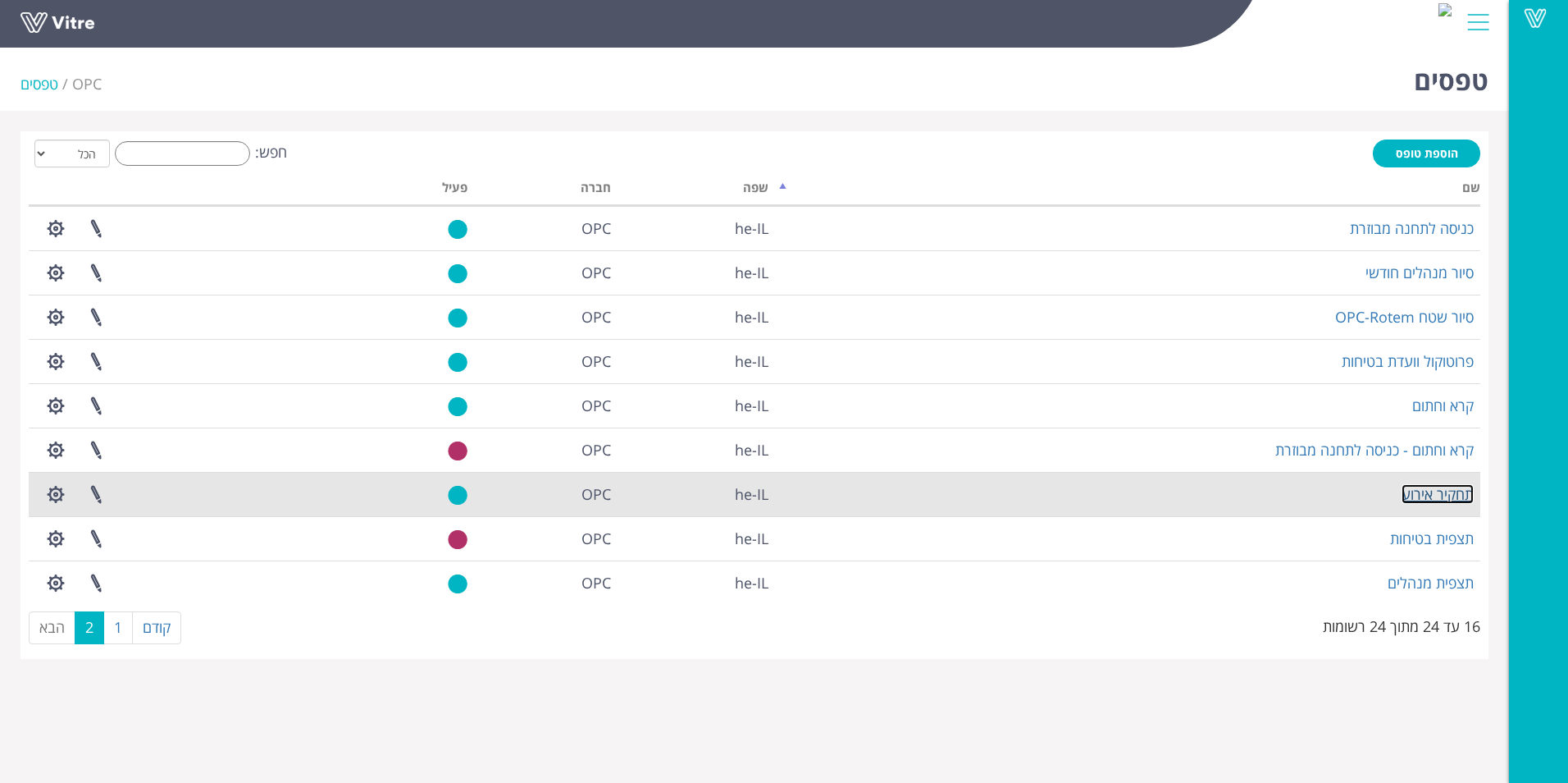
click at [1457, 493] on link "תחקיר אירוע" at bounding box center [1438, 494] width 73 height 20
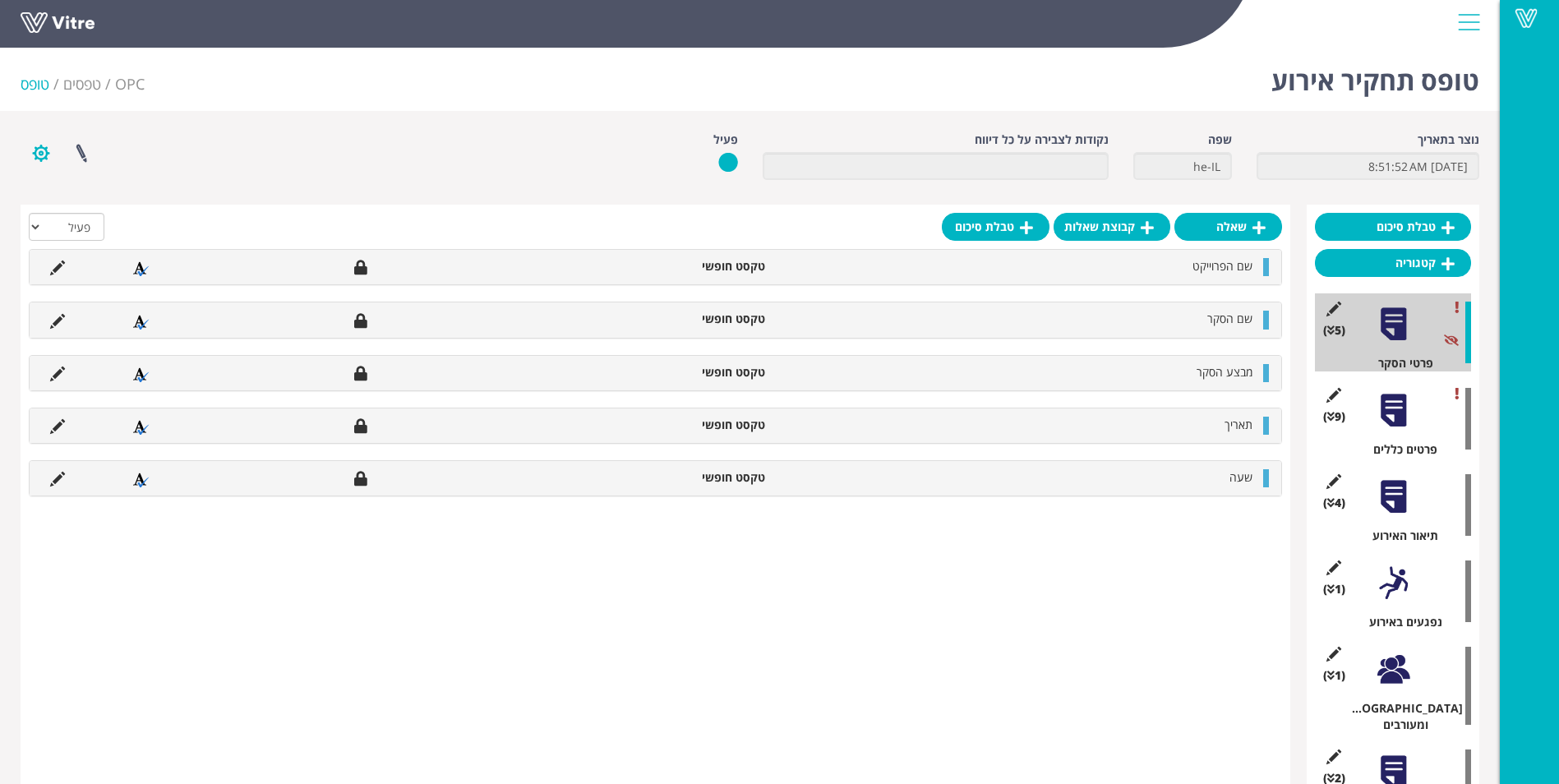
click at [45, 153] on button "button" at bounding box center [40, 153] width 41 height 44
click at [100, 257] on link "שכפול טופס" at bounding box center [86, 256] width 130 height 21
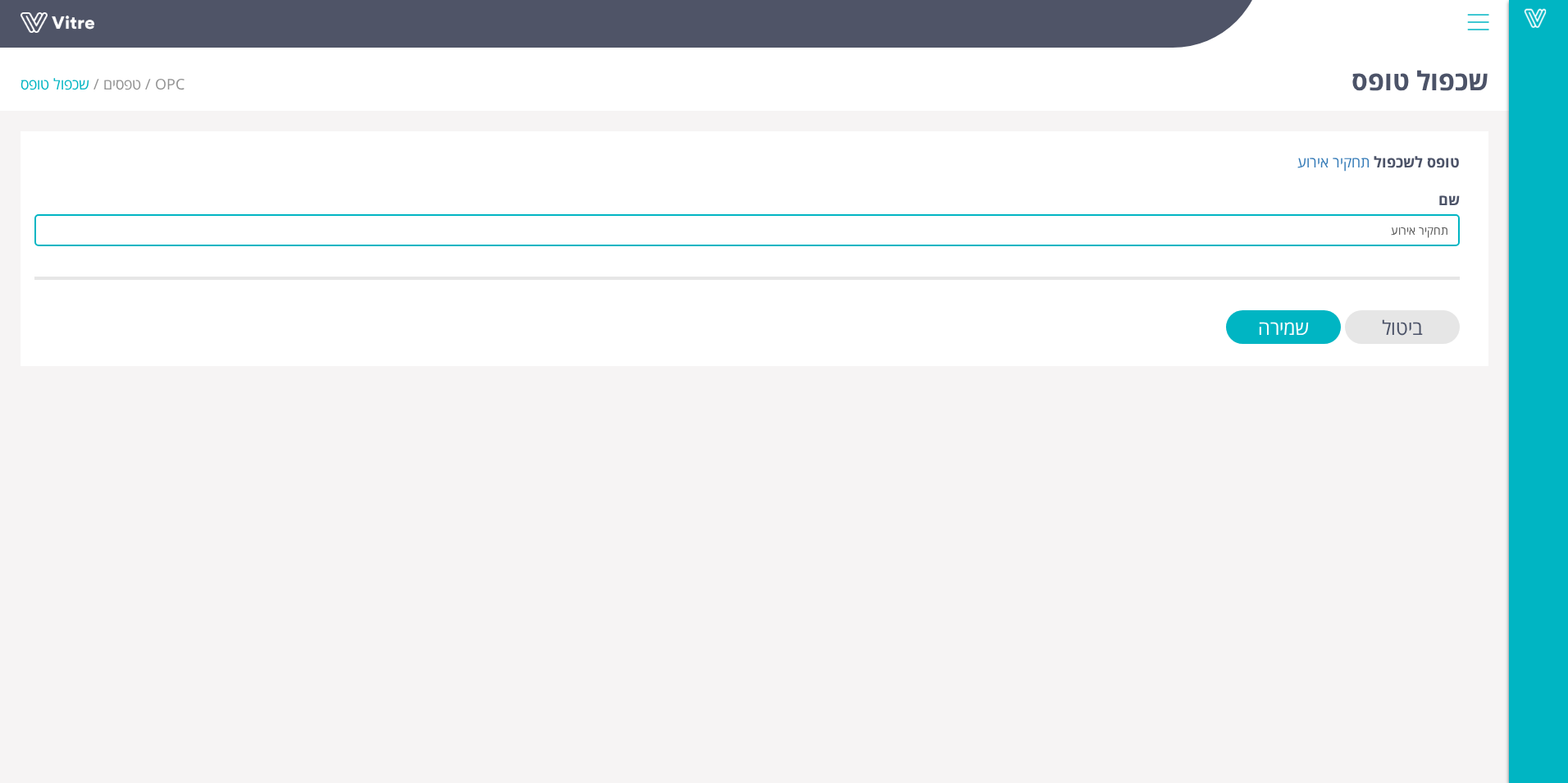
click at [1390, 236] on input "תחקיר אירוע" at bounding box center [746, 230] width 1425 height 32
type input "ת"
type input "דיווח ראשוני - טופס ניסיוני"
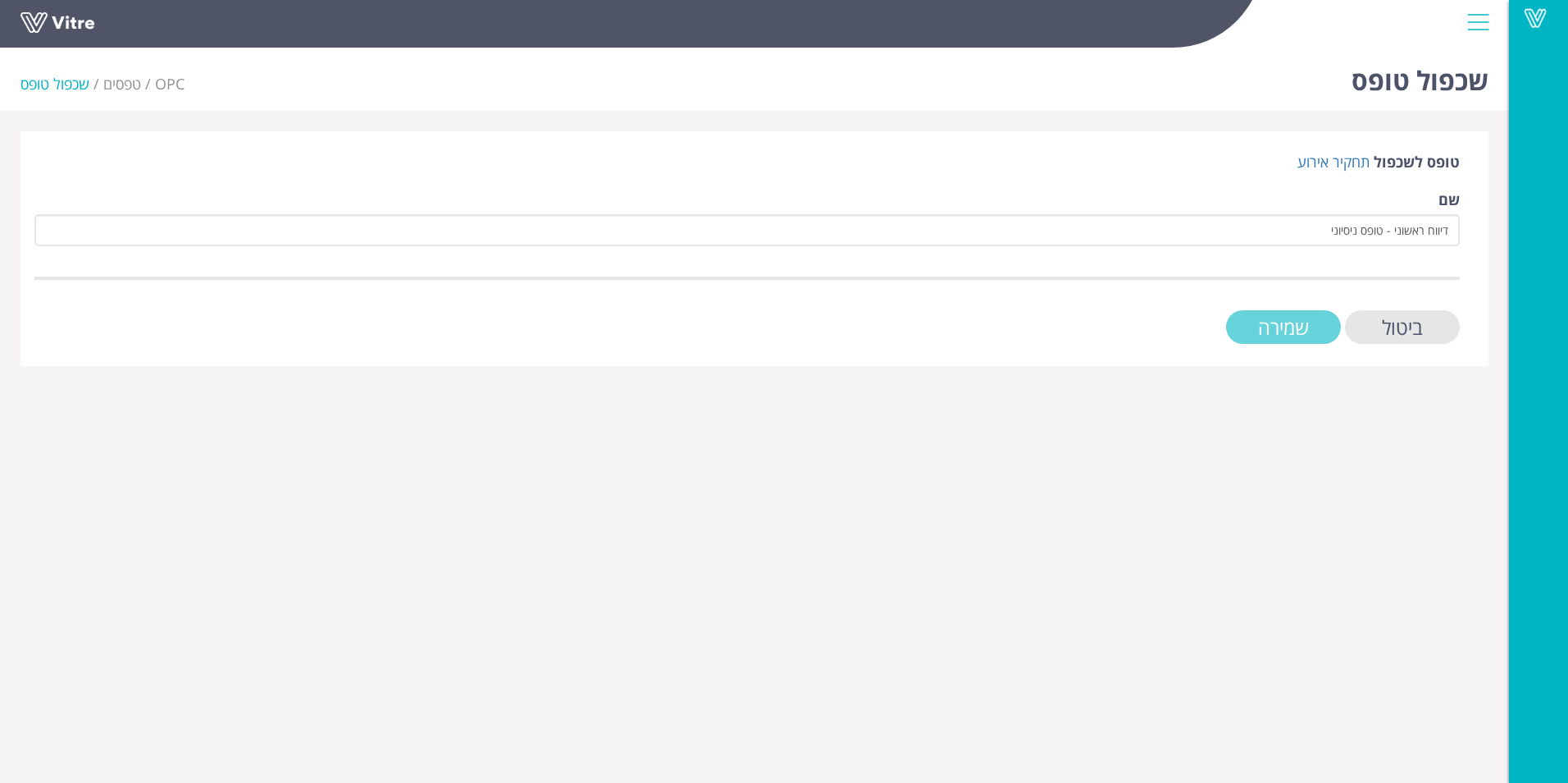
click at [1248, 311] on input "שמירה" at bounding box center [1284, 327] width 115 height 33
click at [1261, 347] on div "טופס לשכפול תחקיר אירוע שם דיווח ראשוני - טופס ניסיוני ביטול שמירה" at bounding box center [754, 248] width 1468 height 235
click at [1262, 343] on div "ביטול שמירה" at bounding box center [746, 327] width 1425 height 33
click at [1263, 335] on div "ביטול שמירה" at bounding box center [746, 327] width 1425 height 33
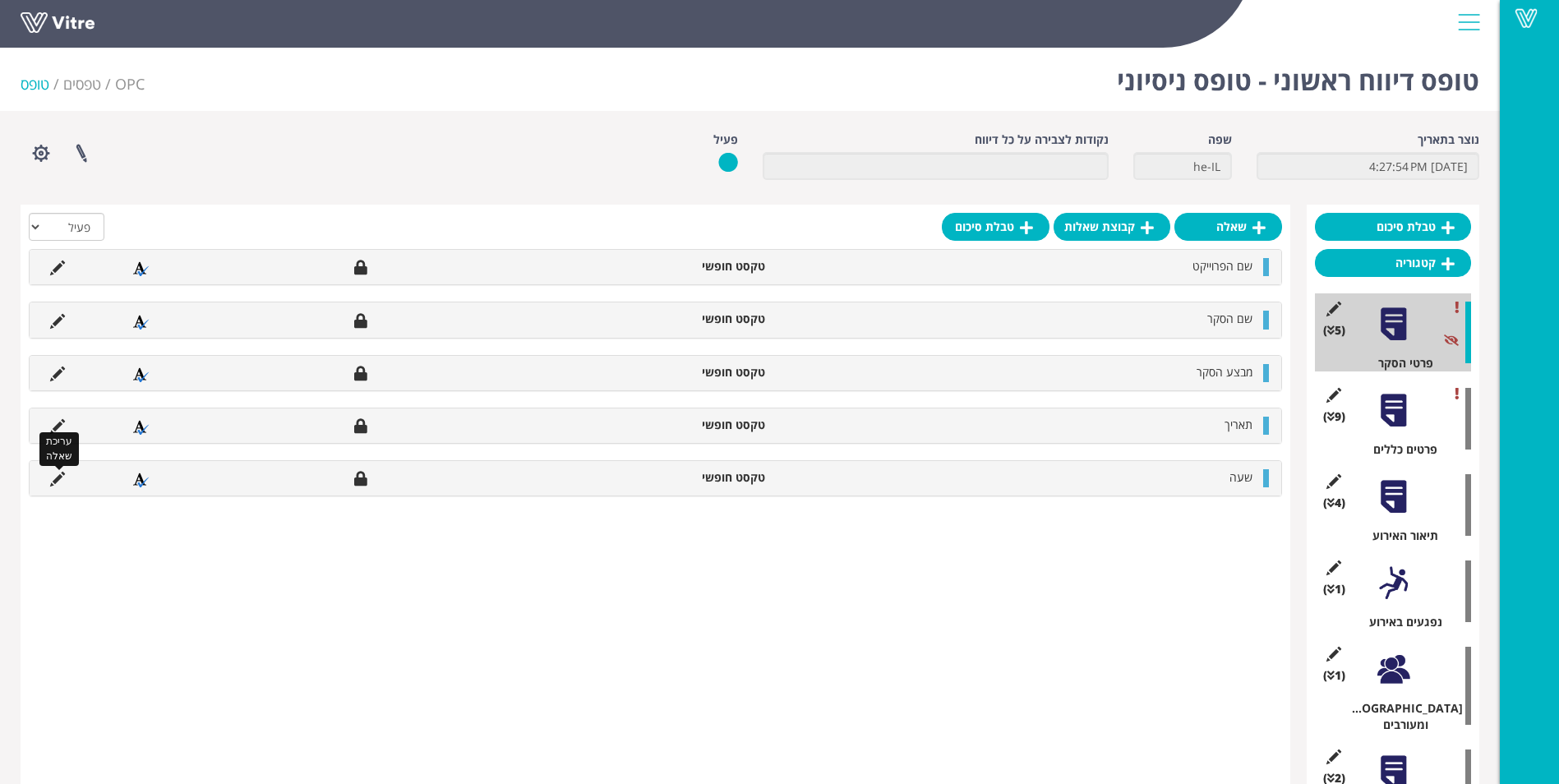
click at [60, 482] on icon at bounding box center [56, 478] width 14 height 14
click at [58, 478] on icon at bounding box center [56, 478] width 14 height 14
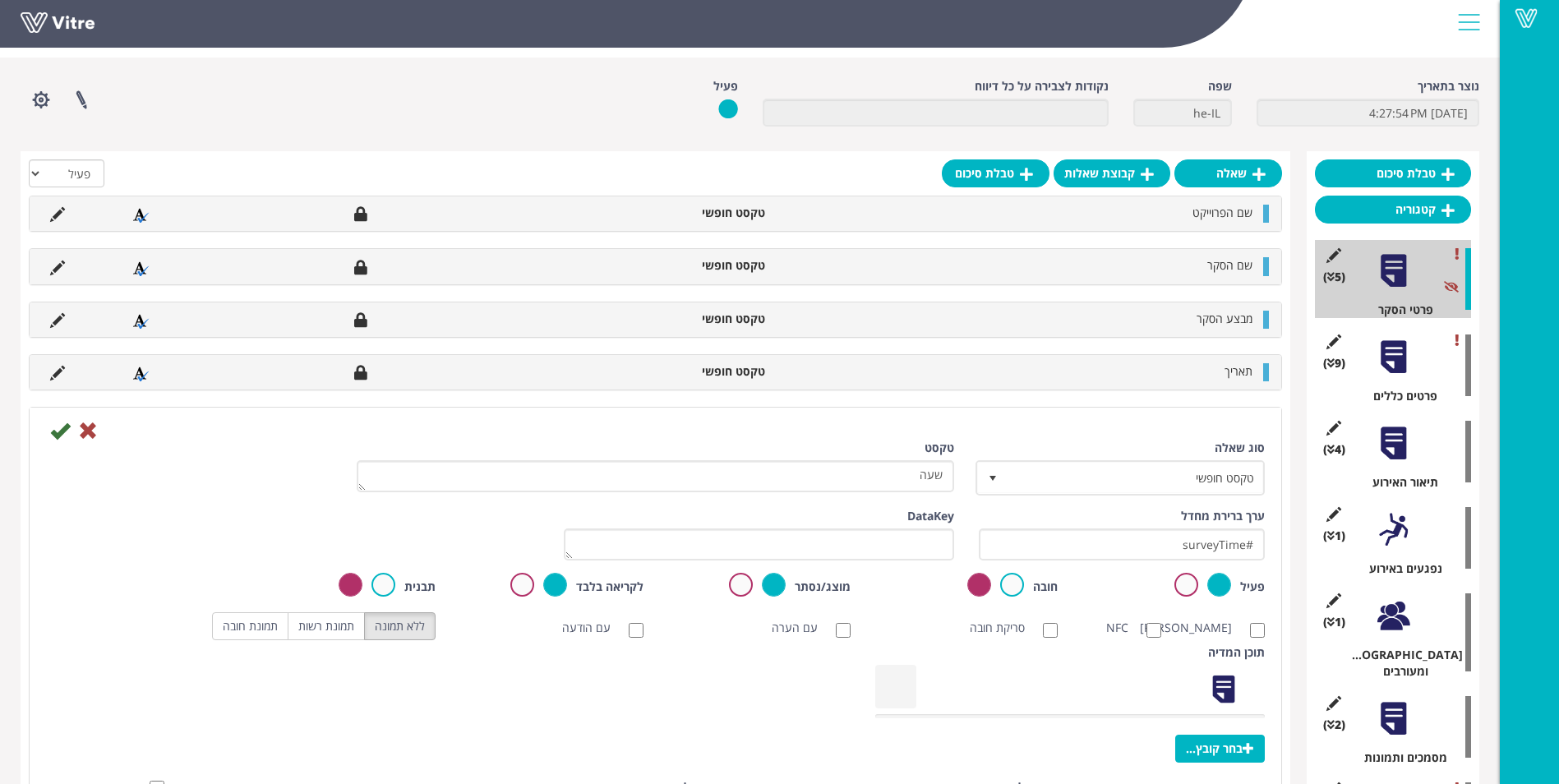
scroll to position [82, 0]
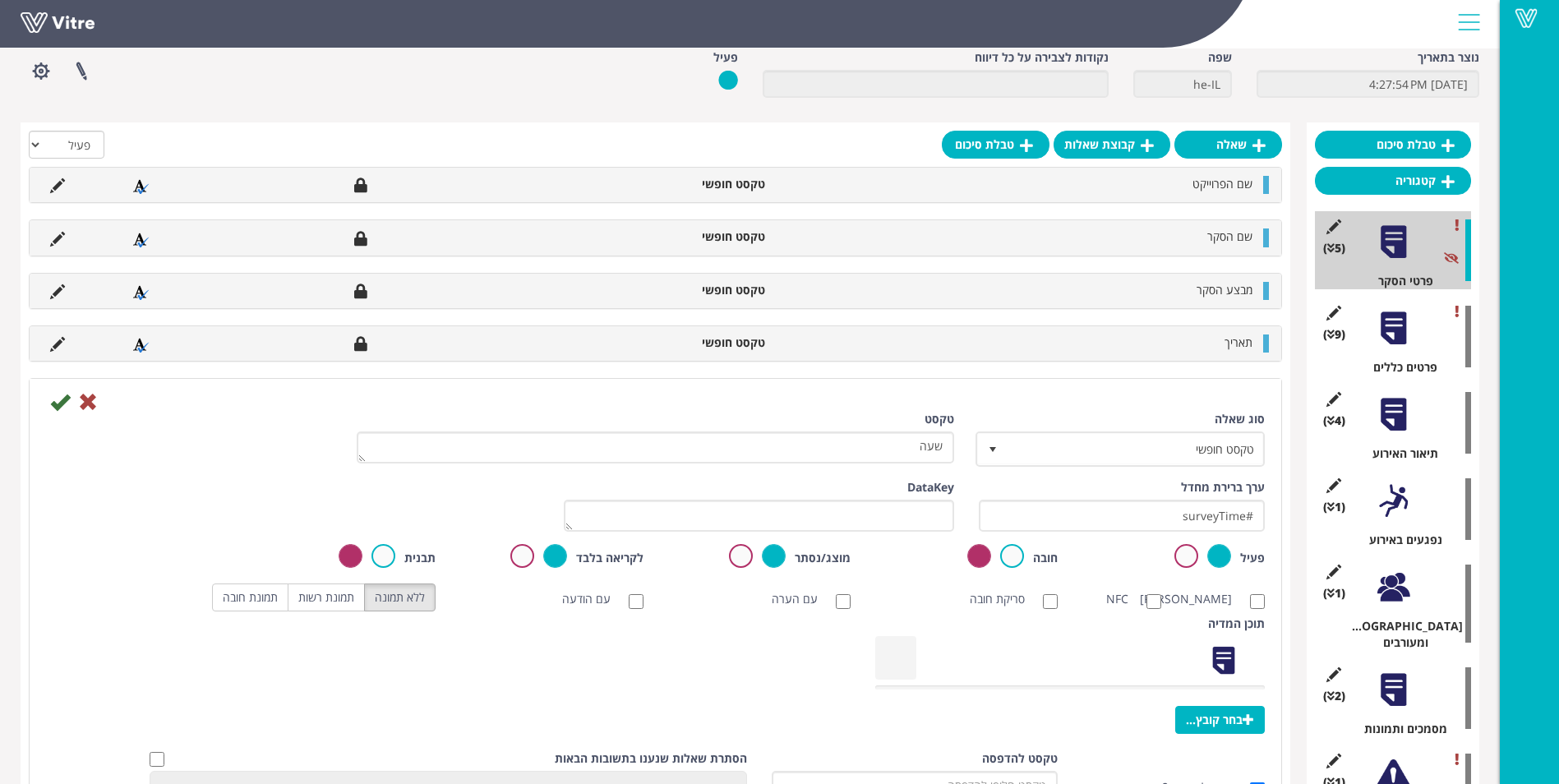
click at [1115, 645] on div "תוכן המדיה בחר קובץ..." at bounding box center [1069, 677] width 414 height 122
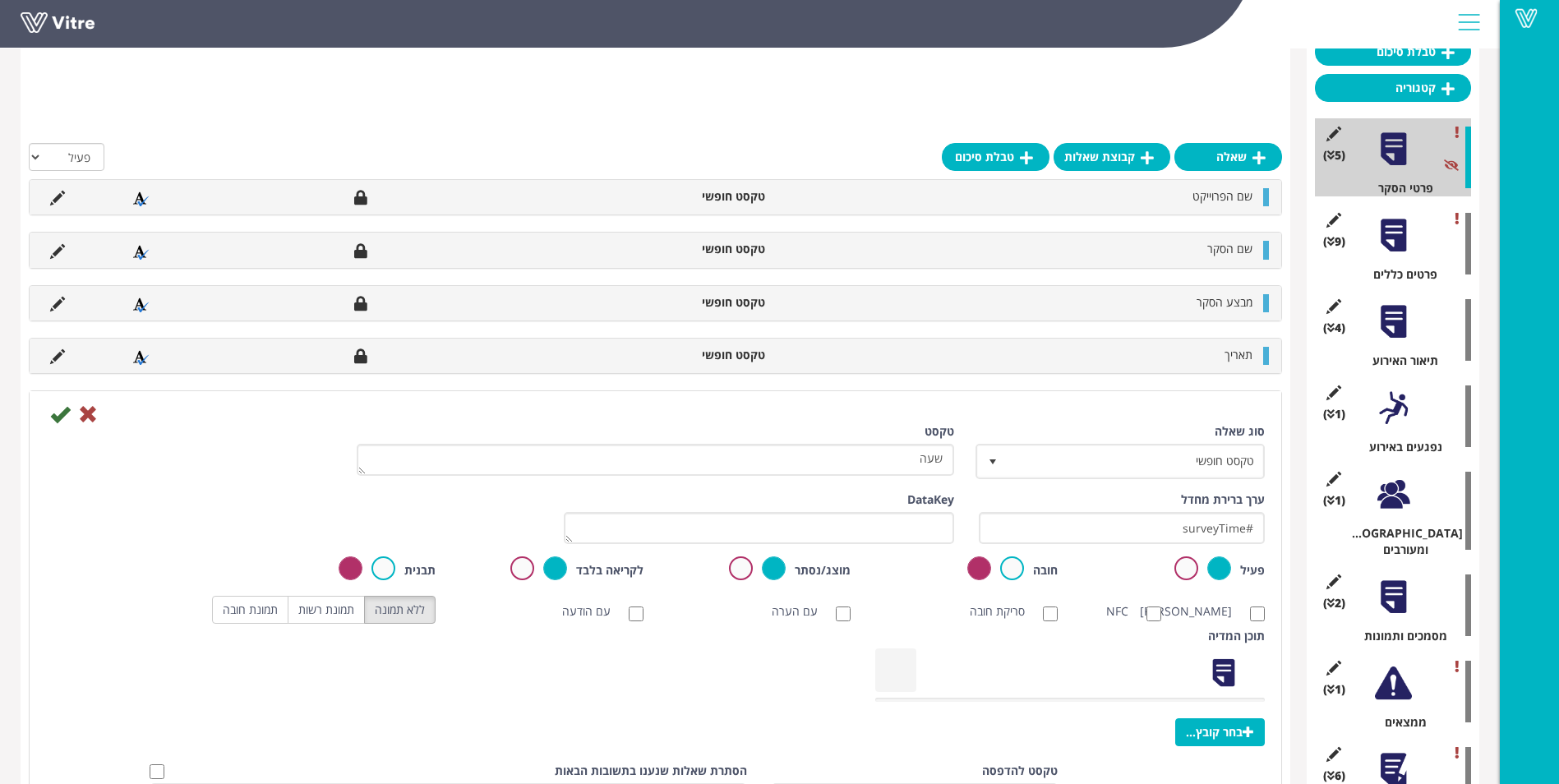
scroll to position [44, 0]
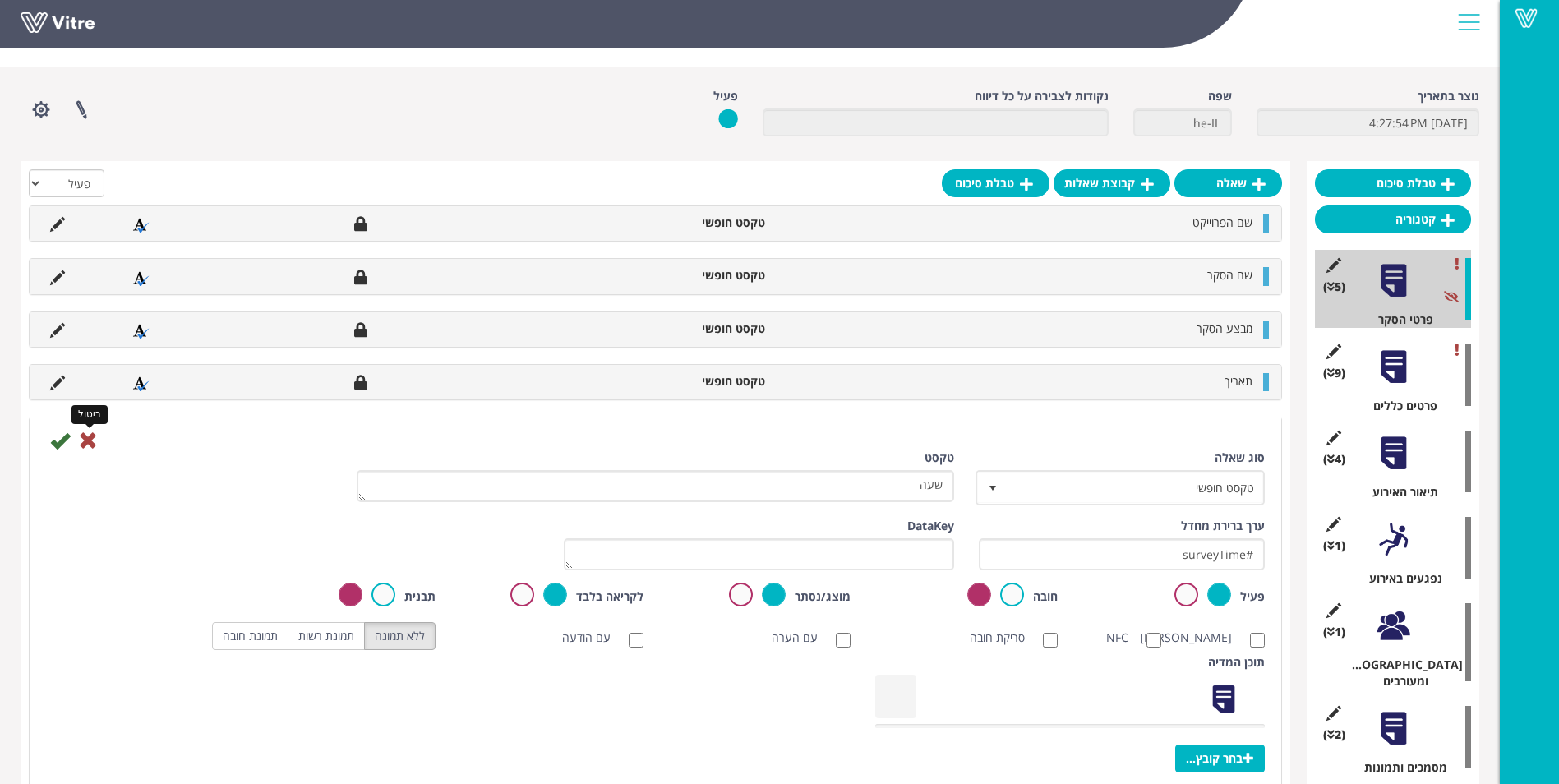
click at [93, 437] on icon at bounding box center [88, 440] width 20 height 20
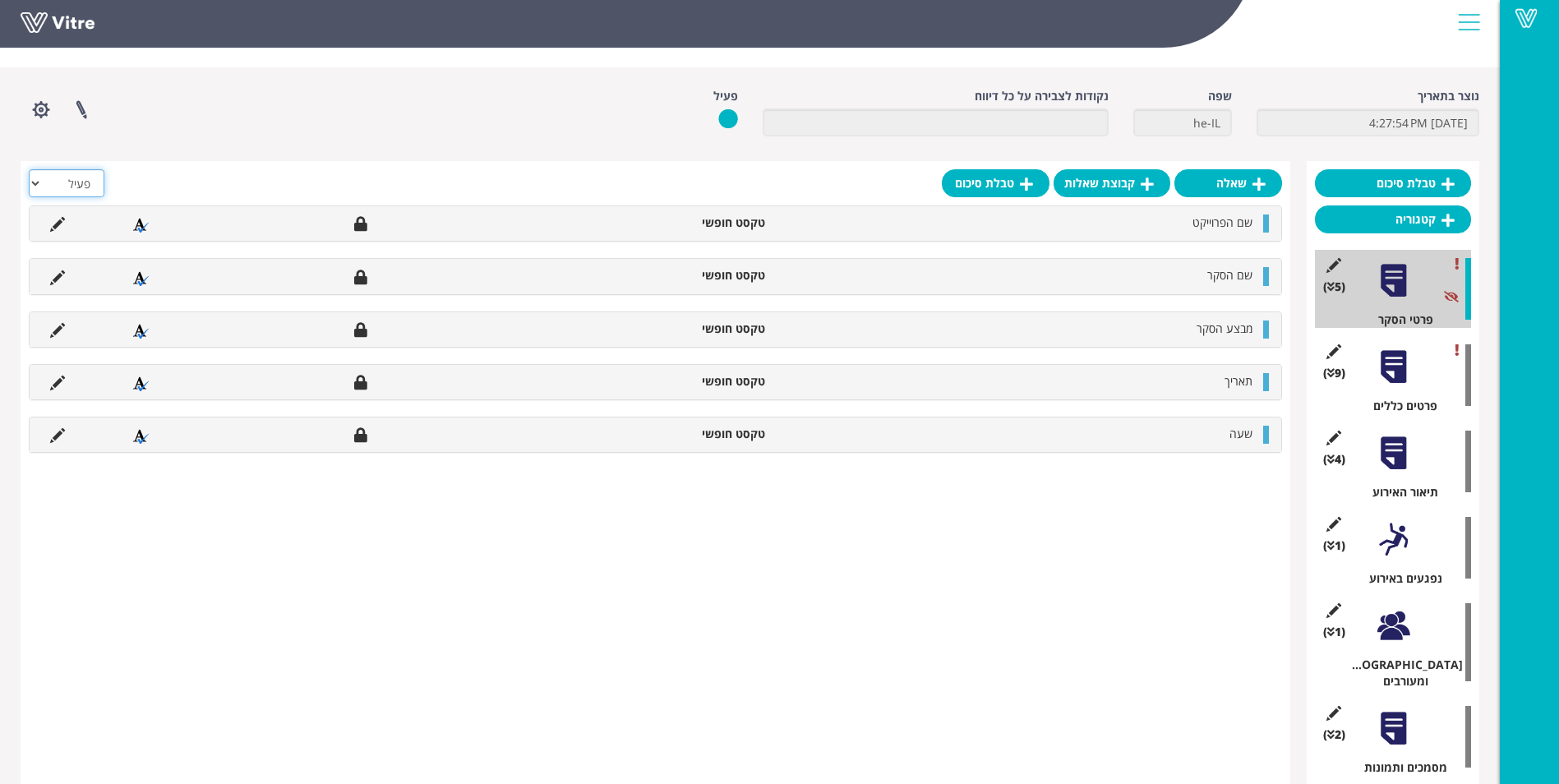
click at [57, 185] on select "הכל פעיל לא פעיל" at bounding box center [66, 183] width 76 height 28
click at [1417, 382] on div "(9 ) פרטים כללים" at bounding box center [1393, 375] width 156 height 78
click at [1397, 382] on div at bounding box center [1394, 366] width 37 height 37
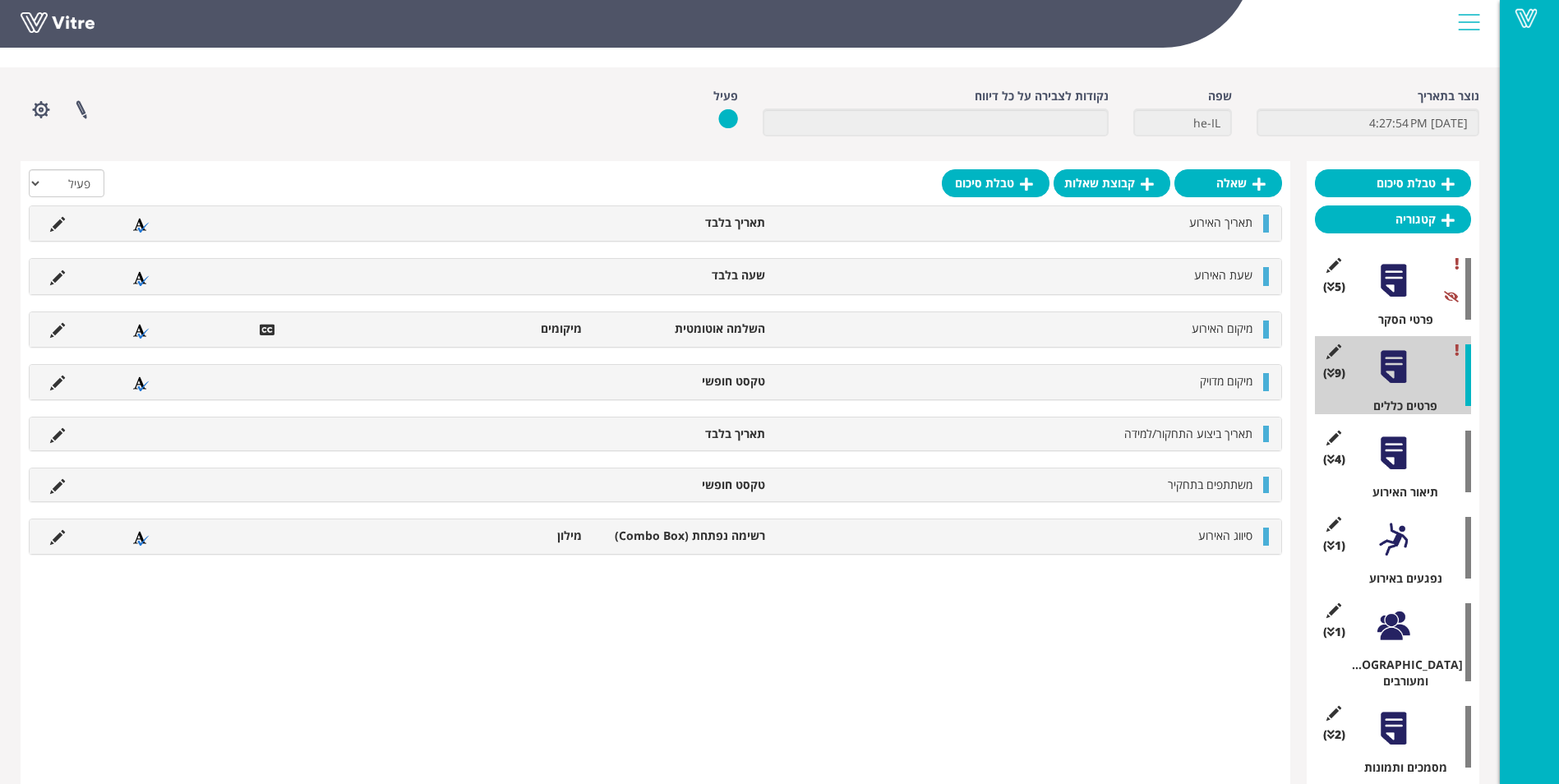
click at [1396, 450] on div at bounding box center [1394, 453] width 37 height 37
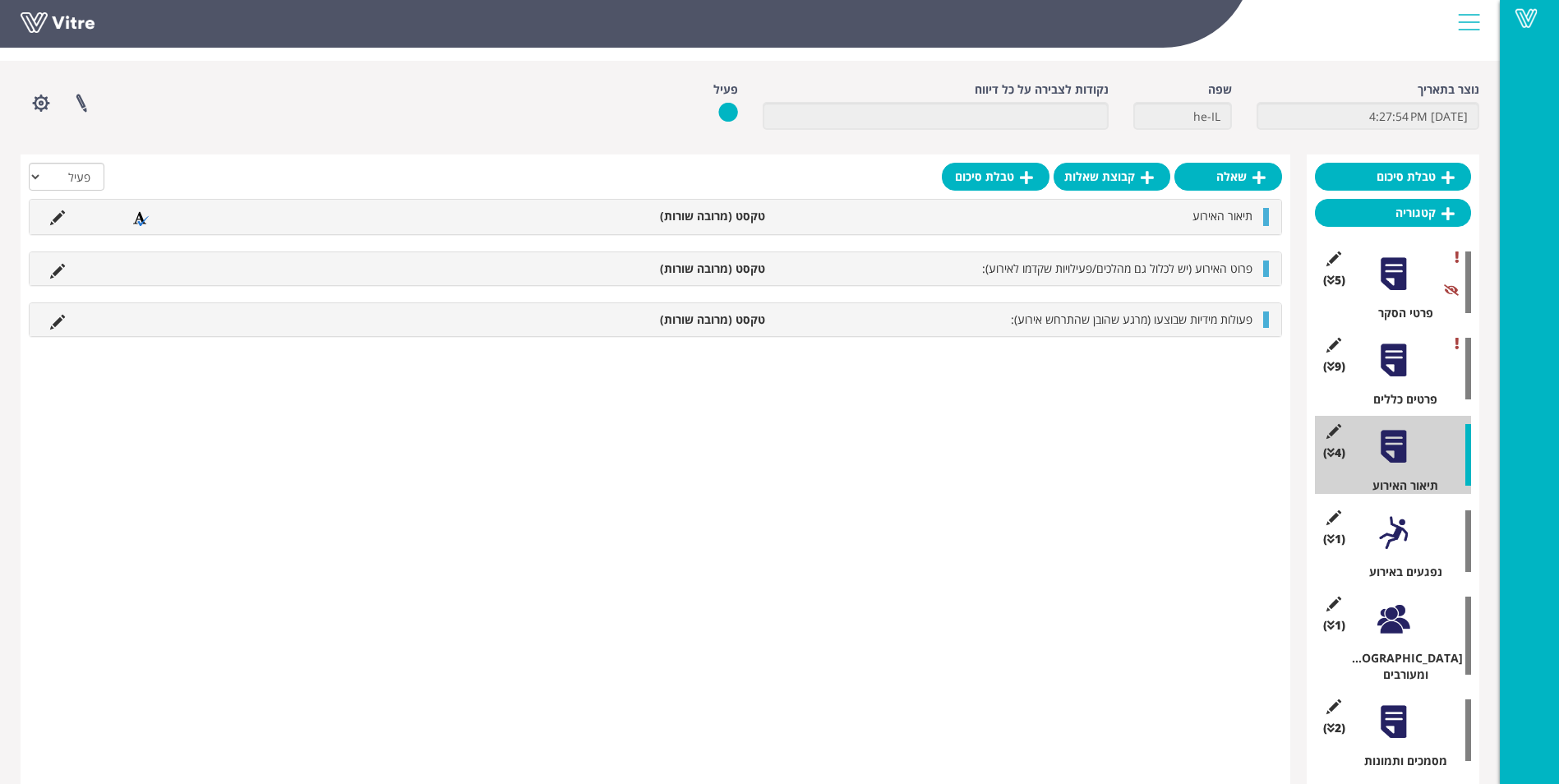
scroll to position [82, 0]
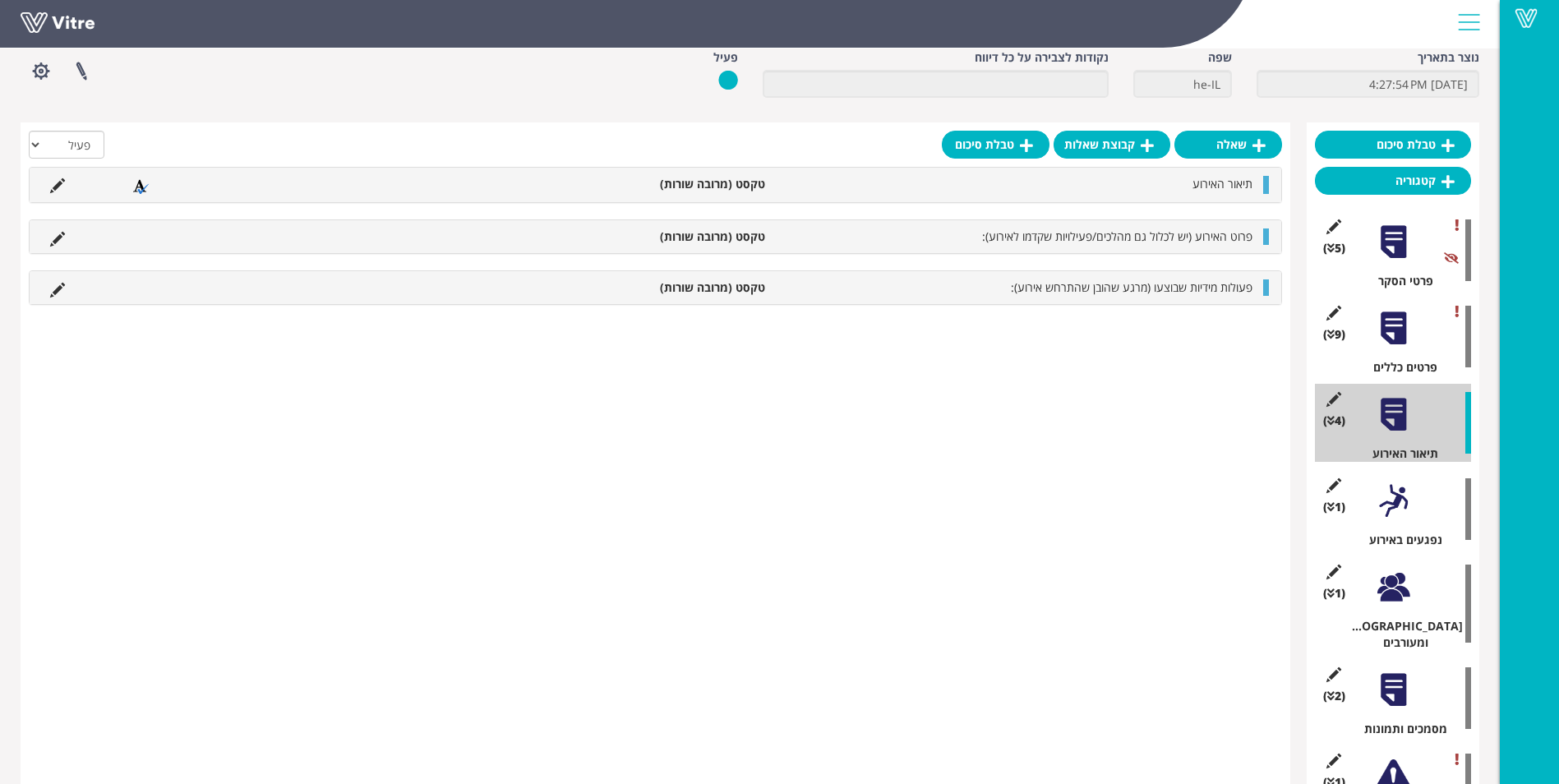
click at [1405, 513] on div at bounding box center [1394, 500] width 37 height 37
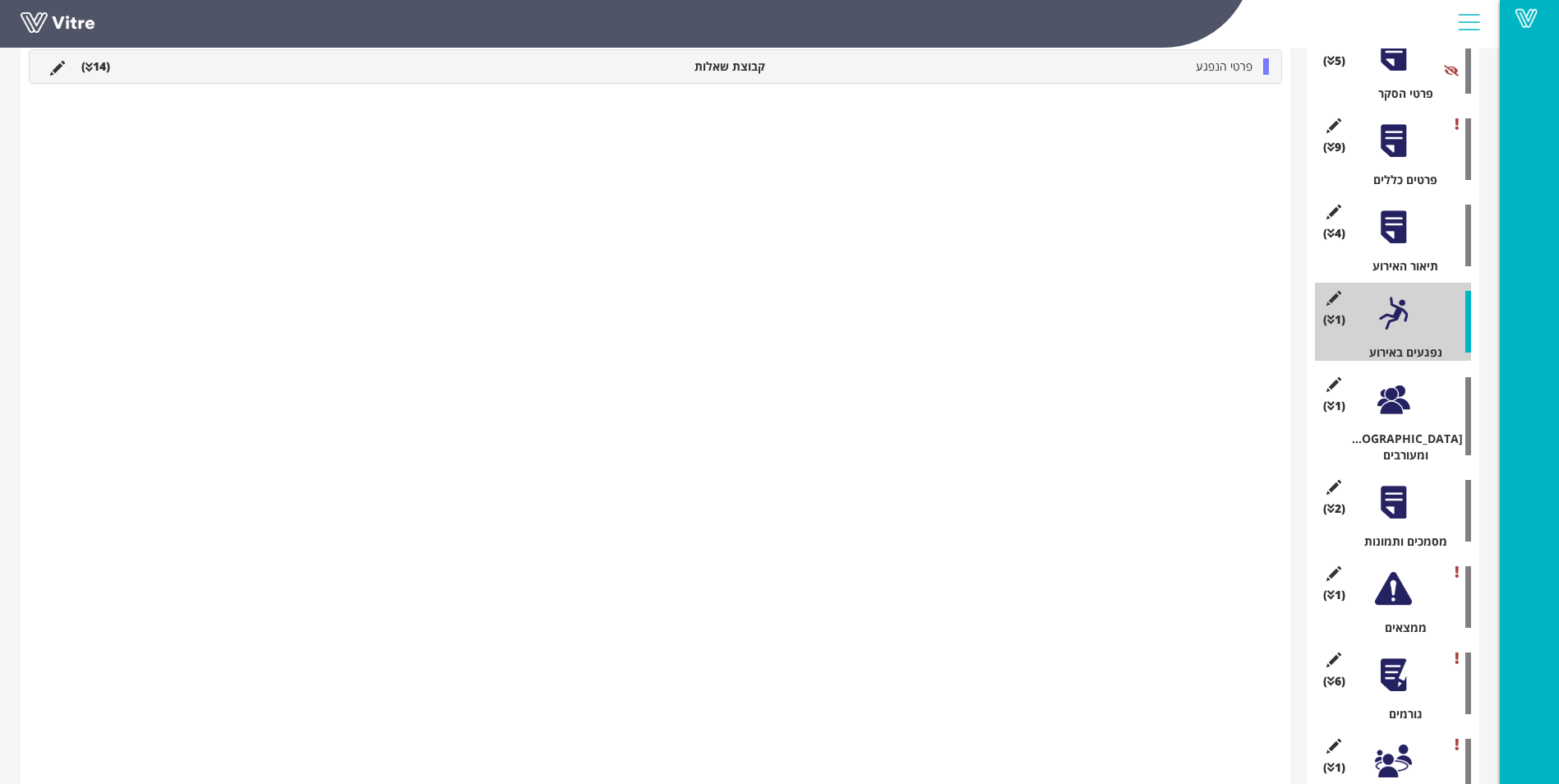
scroll to position [329, 0]
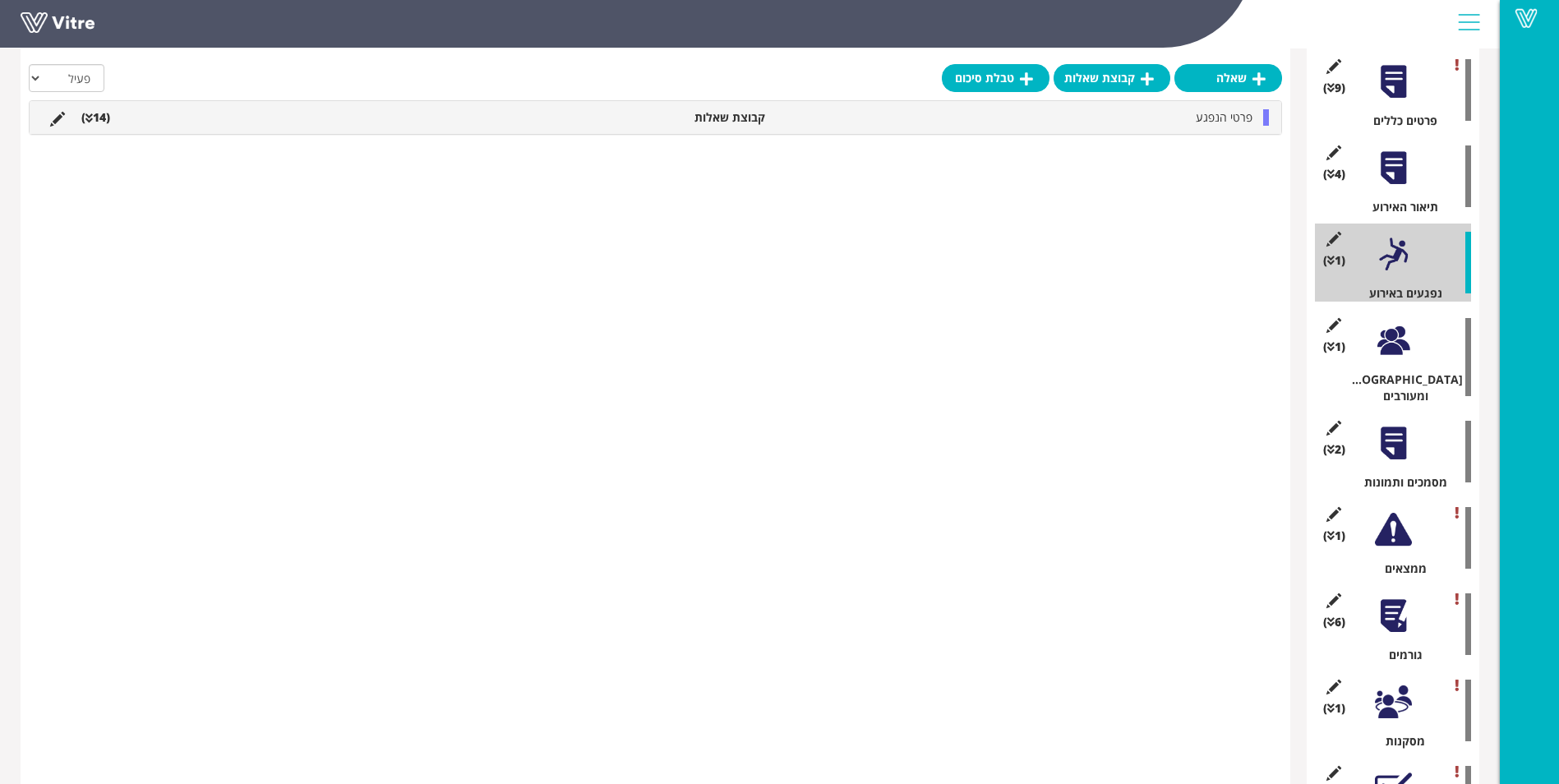
click at [1399, 337] on div at bounding box center [1394, 340] width 37 height 37
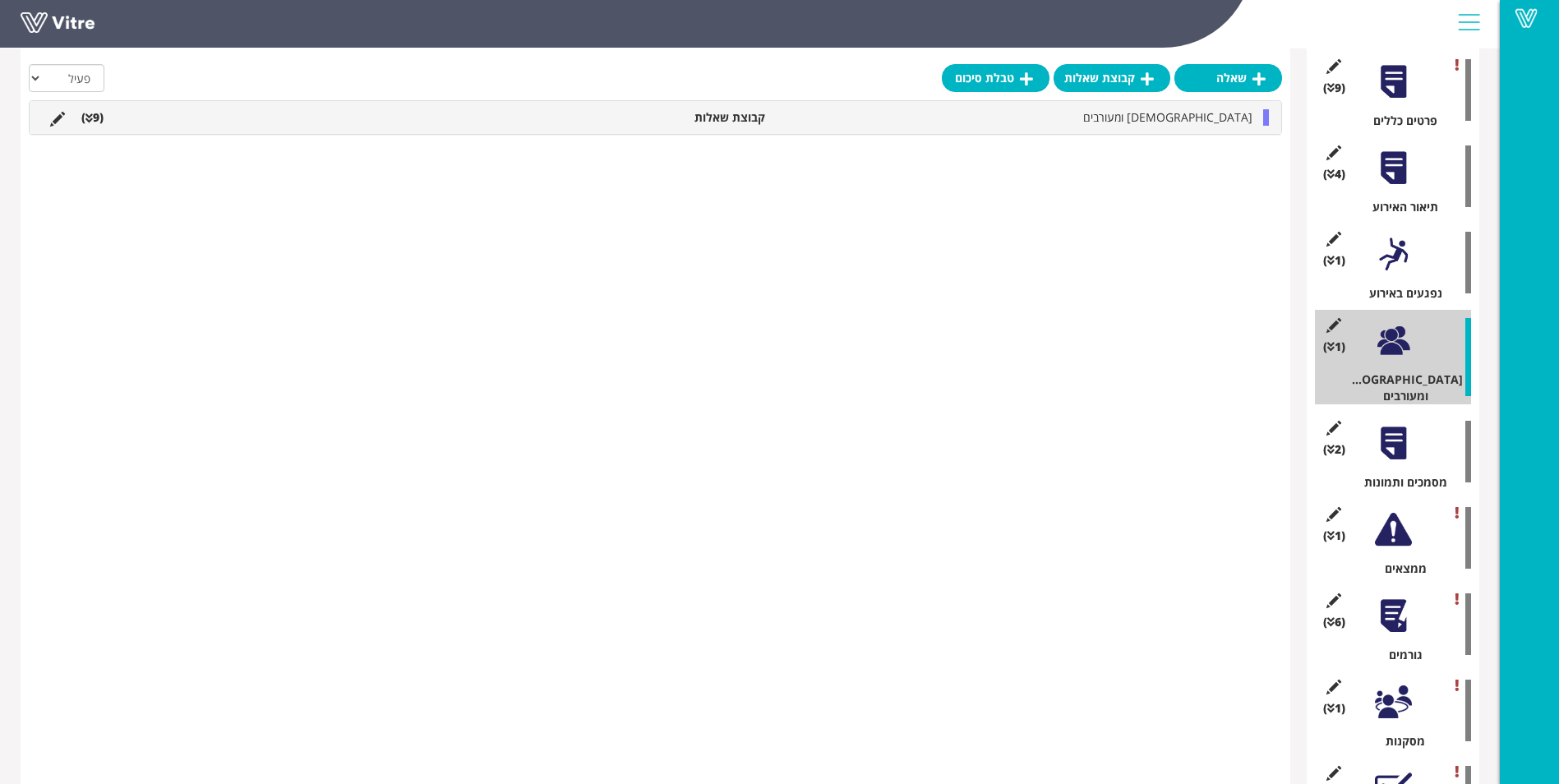
click at [1391, 258] on div at bounding box center [1394, 254] width 37 height 37
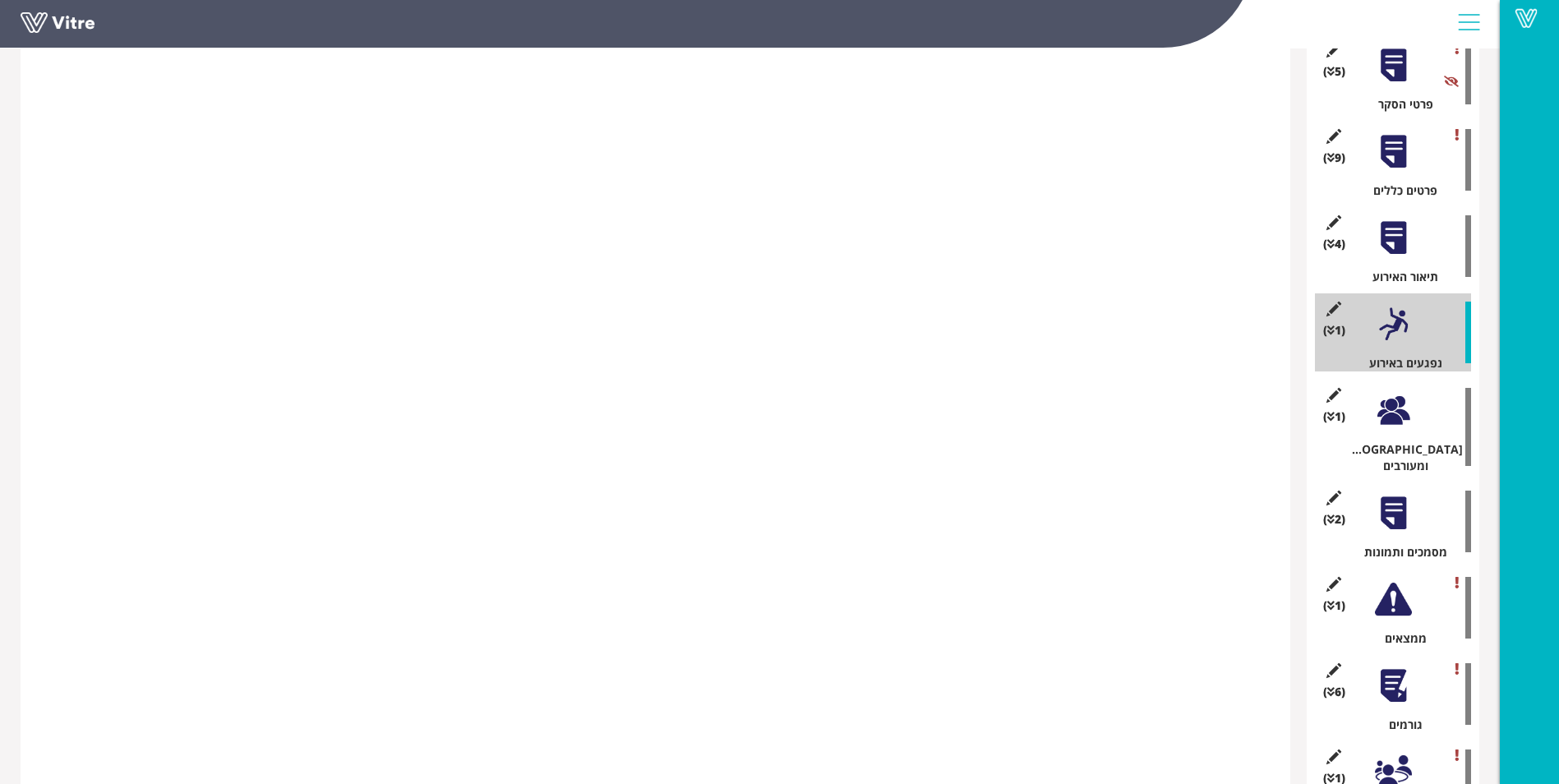
scroll to position [82, 0]
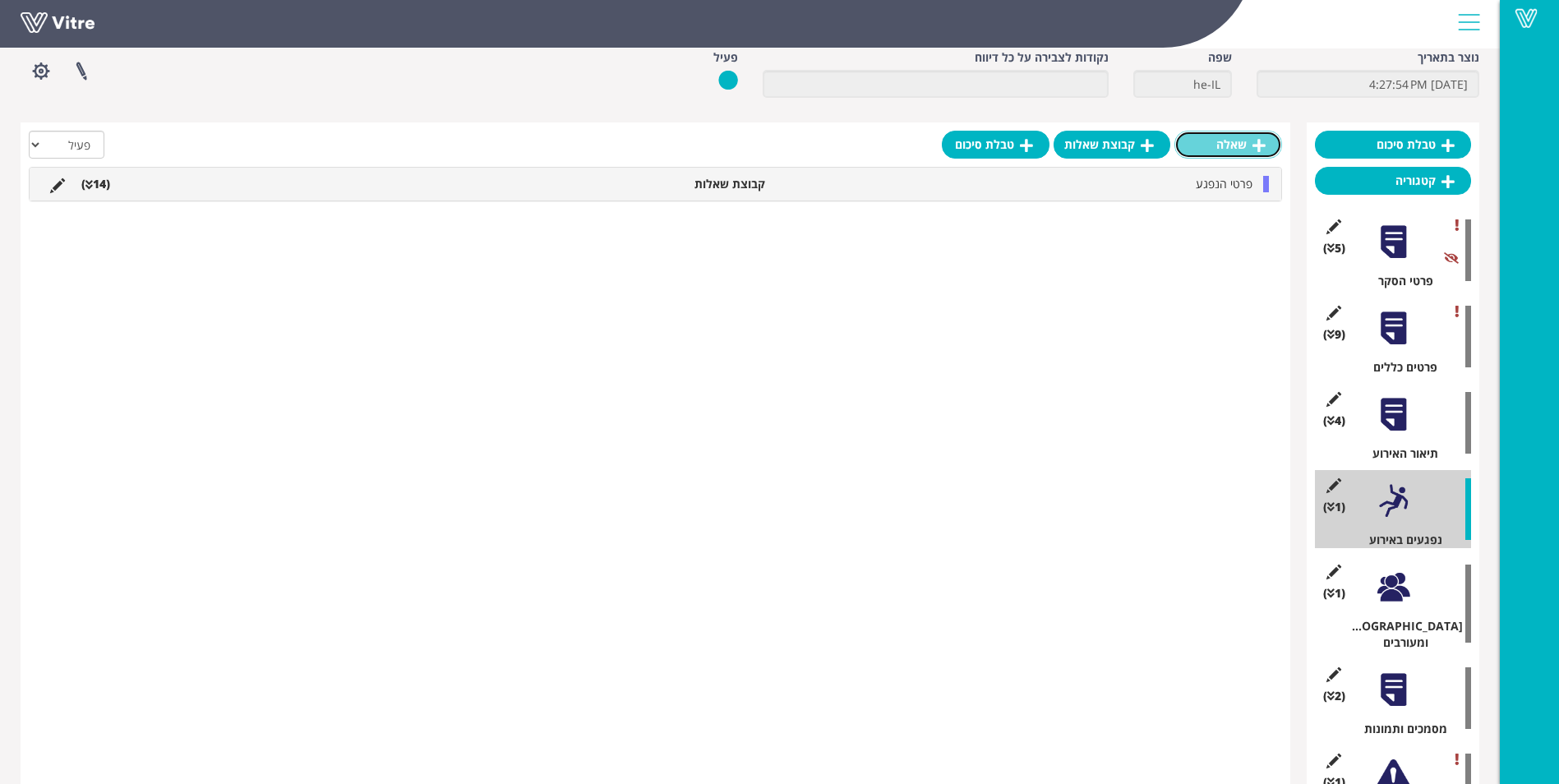
click at [1216, 155] on link "שאלה" at bounding box center [1228, 144] width 108 height 28
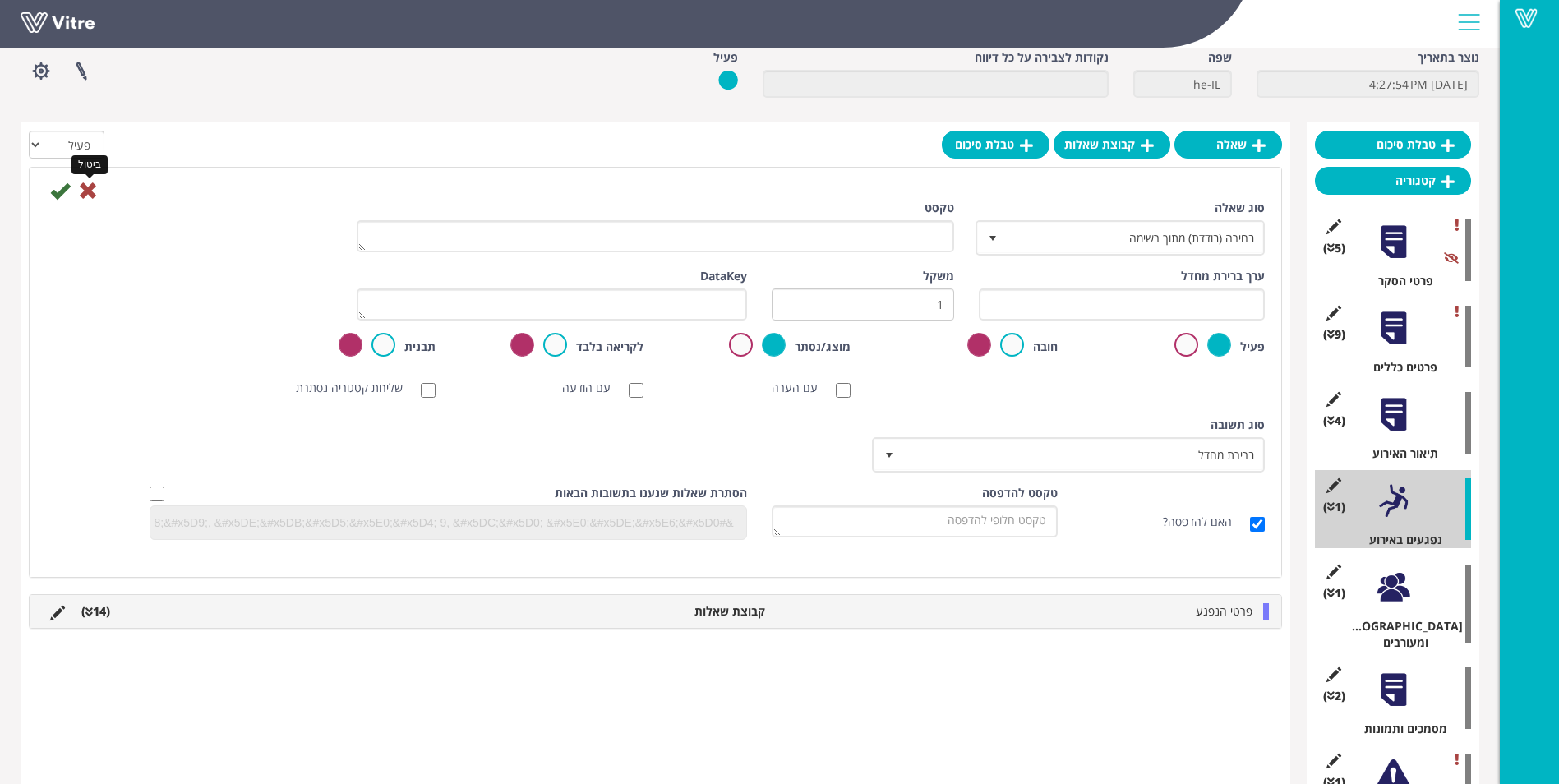
click at [91, 192] on icon at bounding box center [88, 190] width 20 height 20
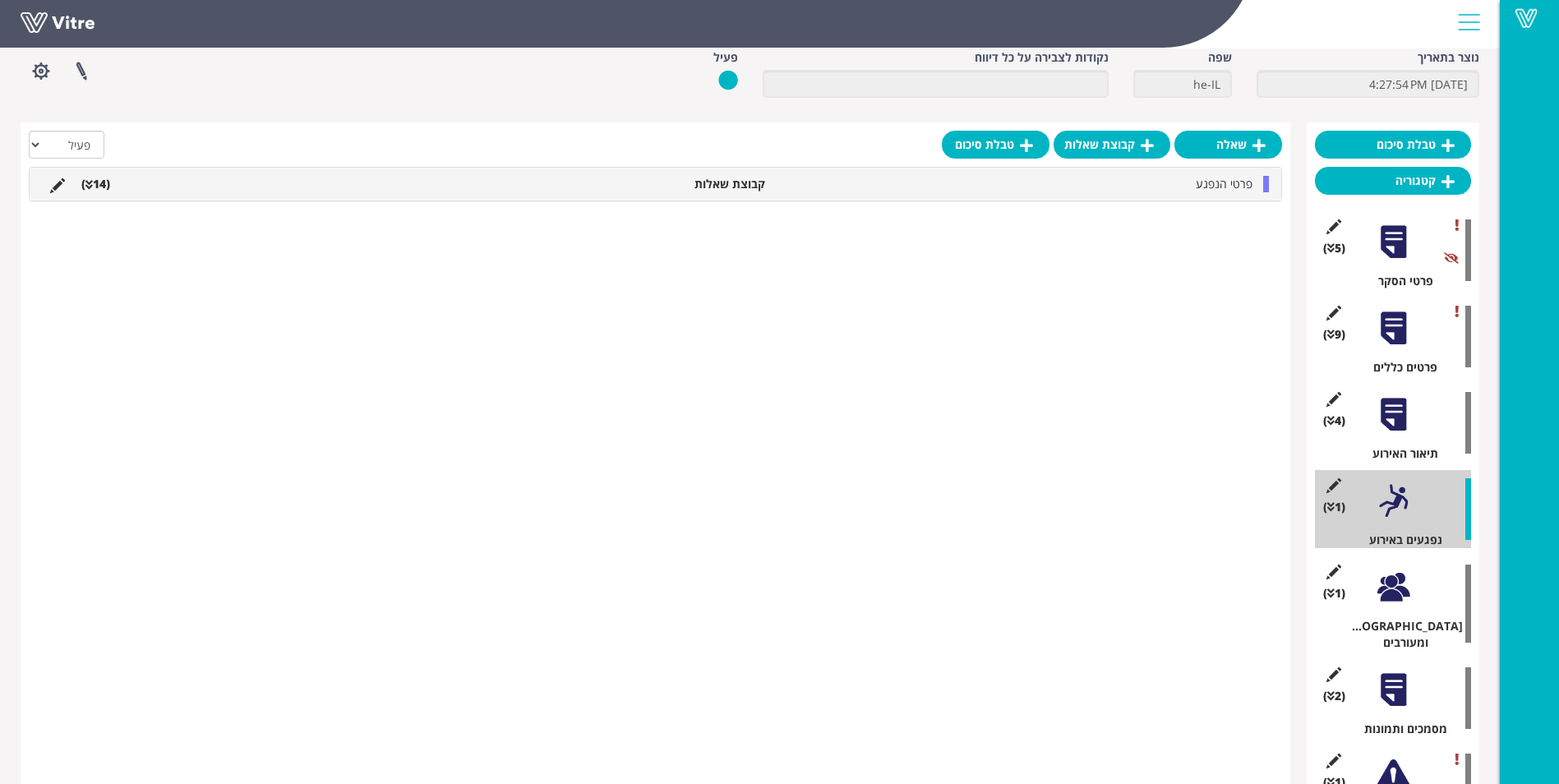
click at [1223, 192] on li "פרטי הנפגע" at bounding box center [1018, 184] width 488 height 16
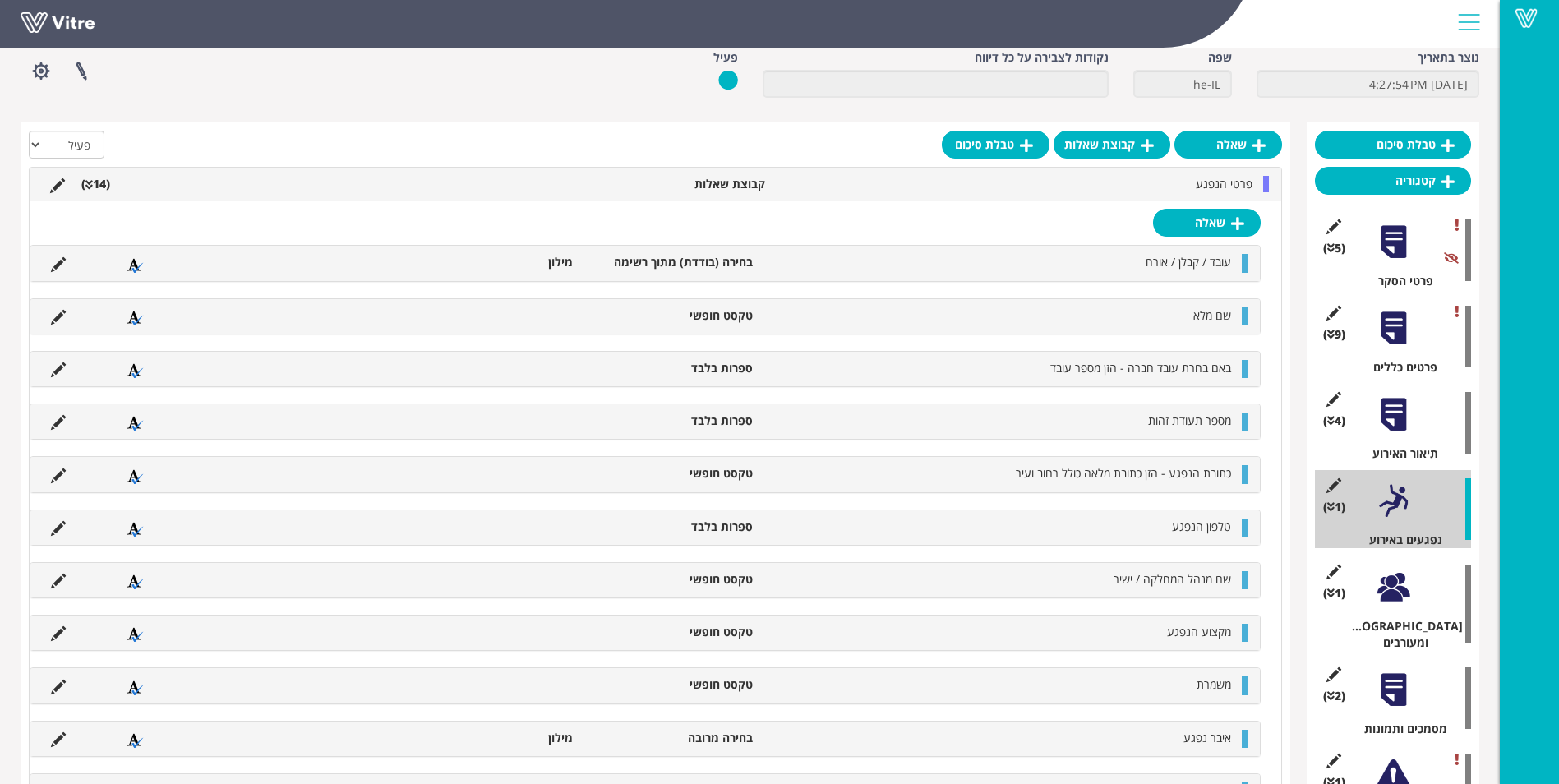
click at [1414, 599] on div "(1 ) [DEMOGRAPHIC_DATA] ומעורבים" at bounding box center [1393, 603] width 156 height 95
click at [1391, 587] on div at bounding box center [1394, 587] width 37 height 37
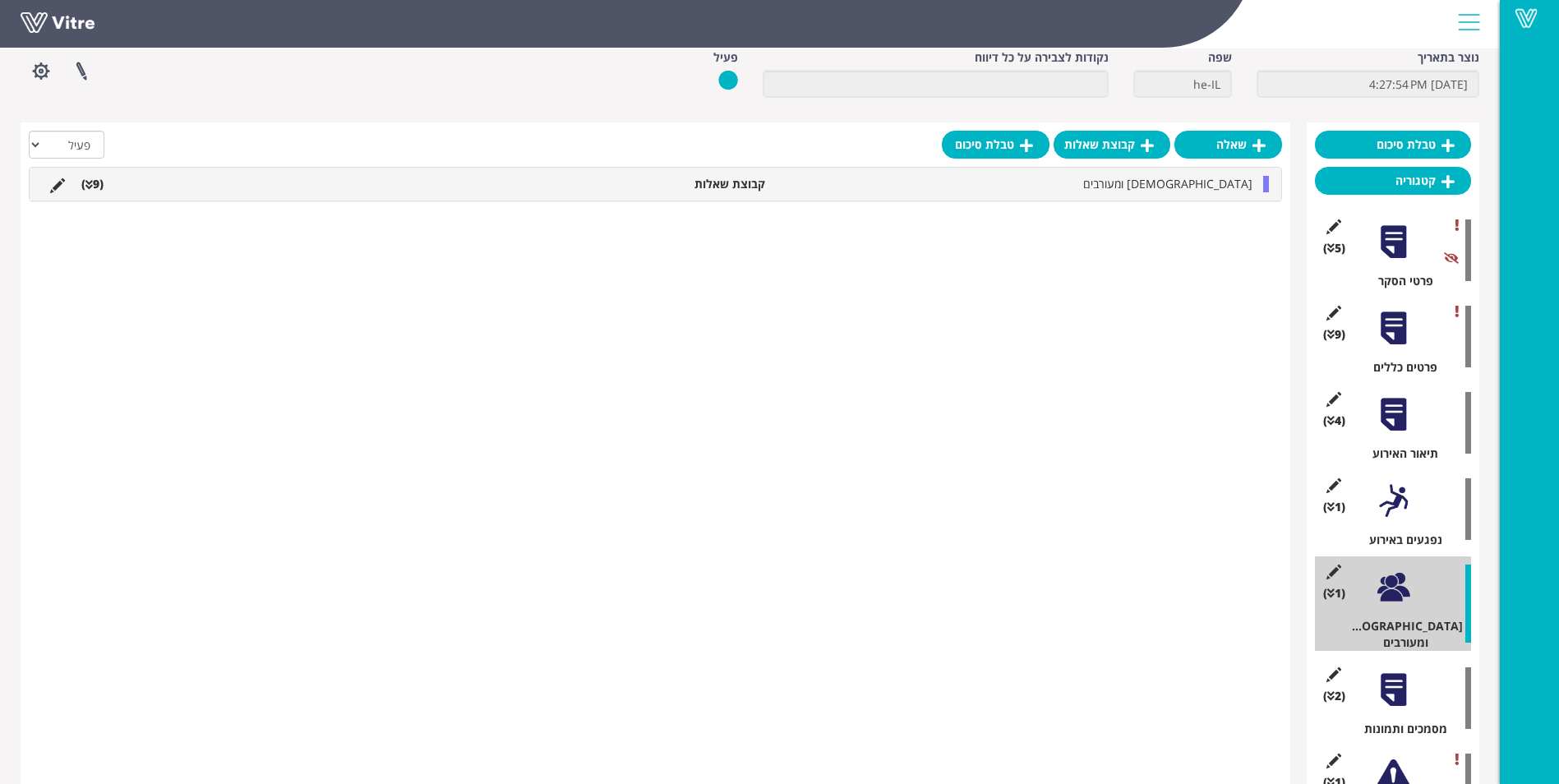
click at [1386, 690] on div at bounding box center [1394, 689] width 37 height 37
